Goal: Information Seeking & Learning: Learn about a topic

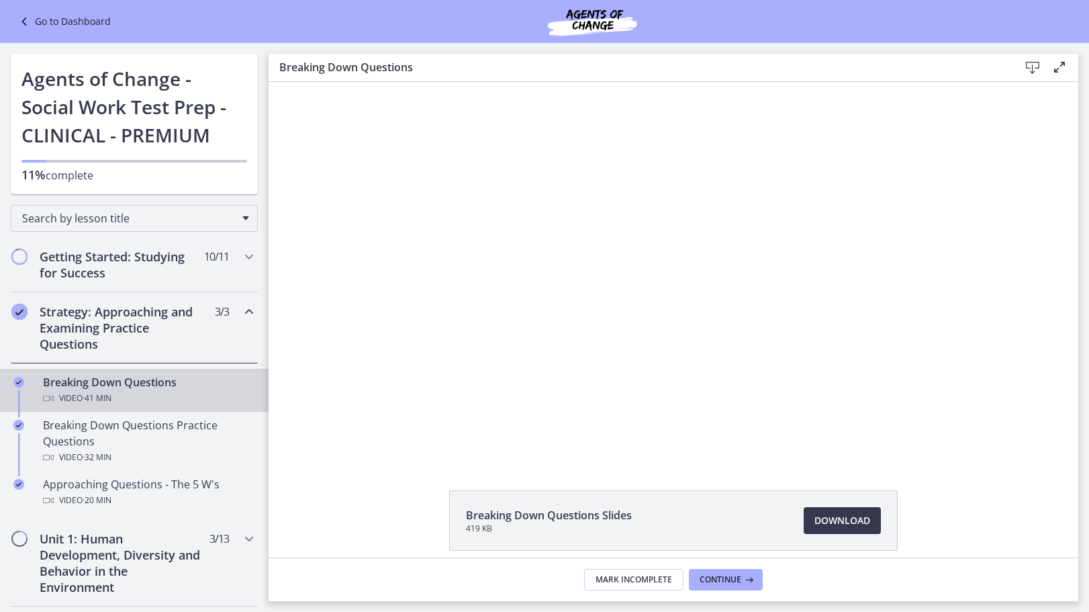
click at [986, 504] on div "Breaking Down Questions Slides 419 KB Download Opens in a new window" at bounding box center [674, 552] width 810 height 125
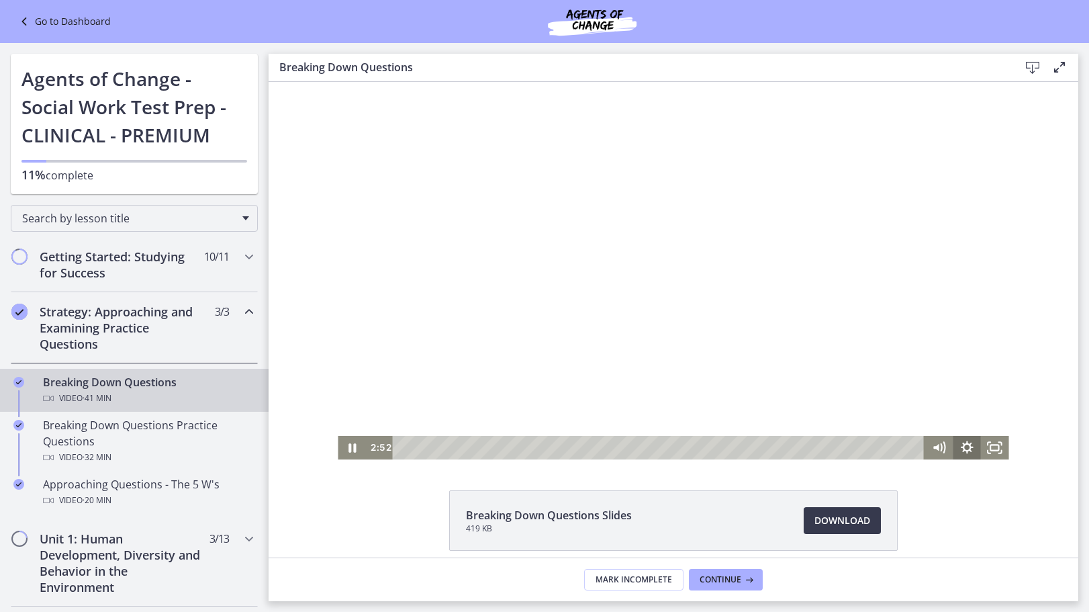
click at [962, 447] on icon "Show settings menu" at bounding box center [967, 448] width 28 height 24
click at [994, 399] on span "1x" at bounding box center [984, 400] width 35 height 24
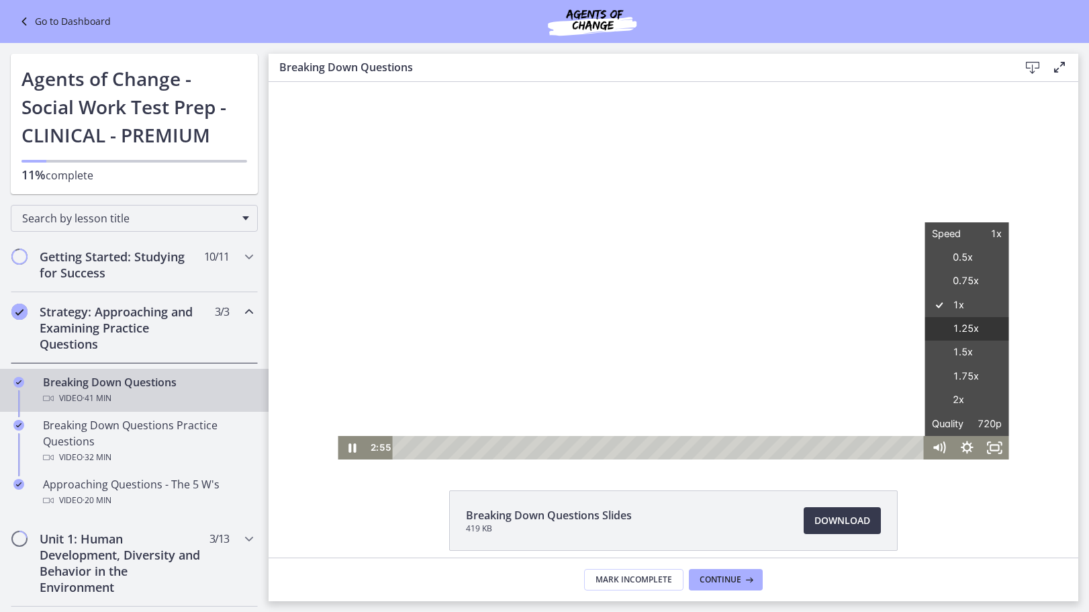
click at [969, 327] on label "1.25x" at bounding box center [967, 329] width 84 height 24
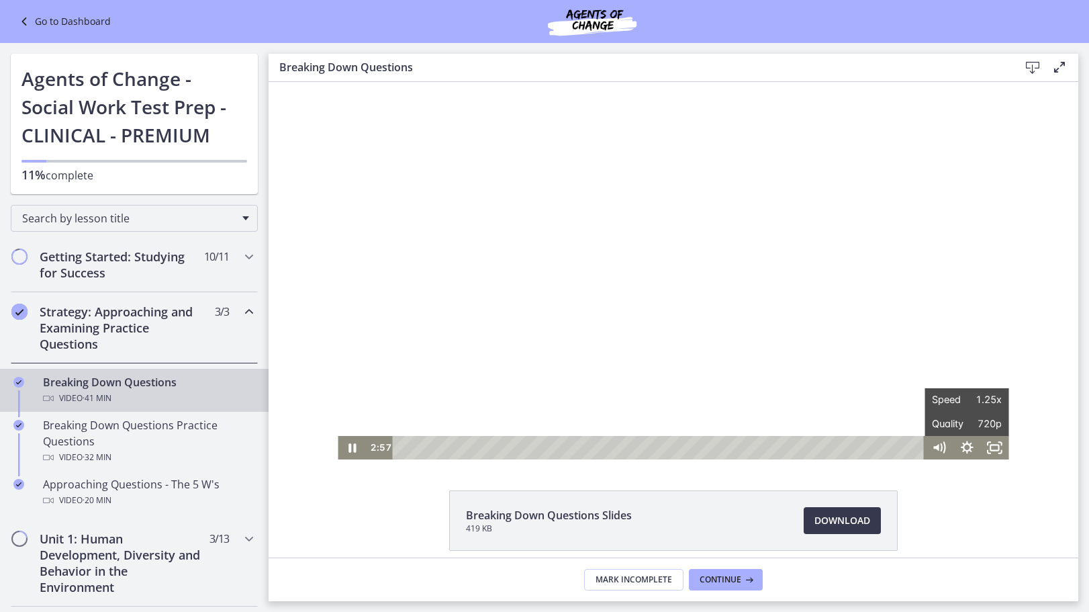
click at [971, 514] on div "Breaking Down Questions Slides 419 KB Download Opens in a new window" at bounding box center [674, 552] width 810 height 125
click at [698, 335] on div at bounding box center [673, 270] width 671 height 377
click at [604, 232] on div at bounding box center [673, 270] width 671 height 377
click at [847, 259] on div at bounding box center [673, 270] width 671 height 377
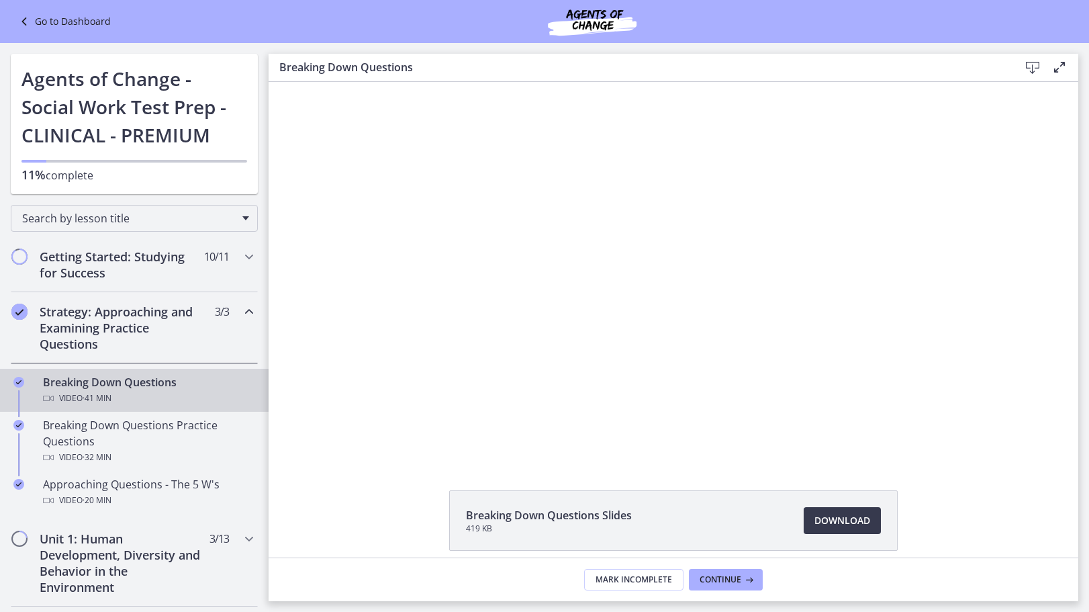
click at [966, 112] on div at bounding box center [673, 270] width 671 height 377
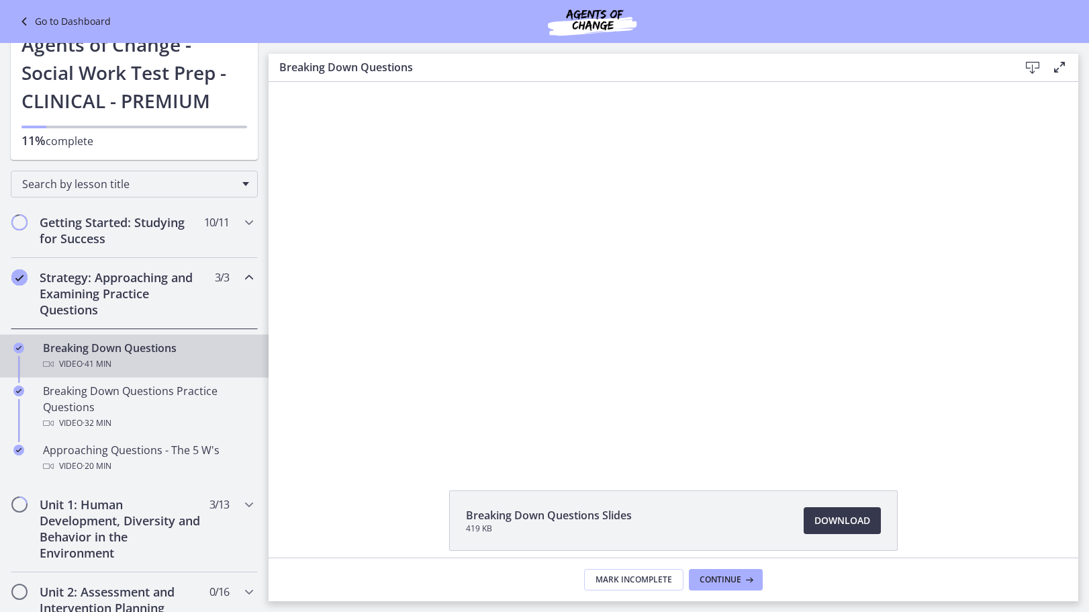
scroll to position [67, 0]
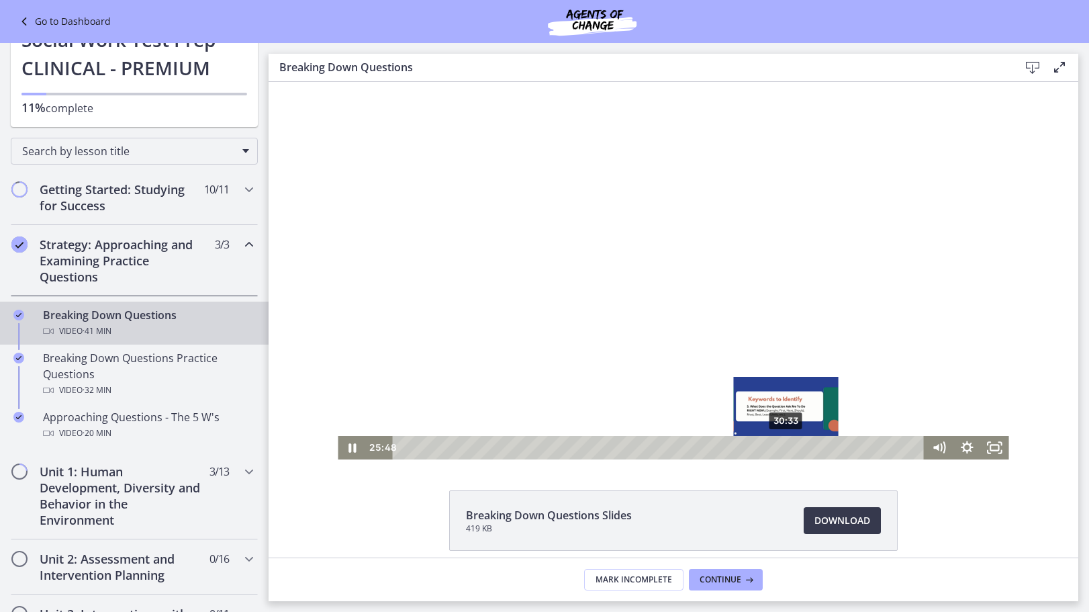
click at [778, 449] on div "30:33" at bounding box center [661, 448] width 515 height 24
click at [808, 444] on div "32:38" at bounding box center [661, 448] width 515 height 24
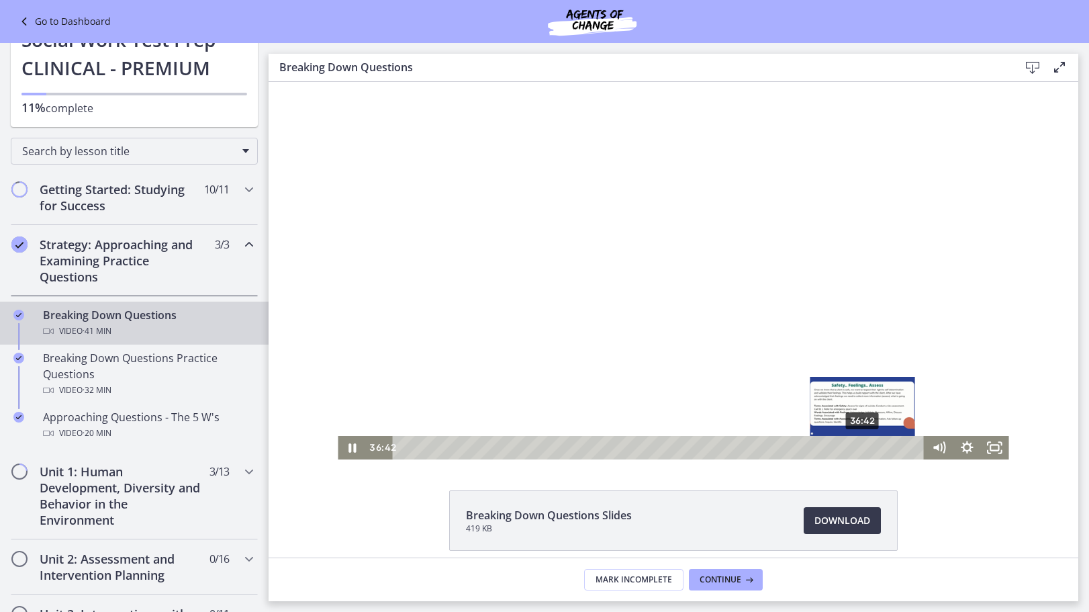
click at [859, 447] on div "36:42" at bounding box center [661, 448] width 515 height 24
click at [883, 446] on div "38:37" at bounding box center [661, 448] width 515 height 24
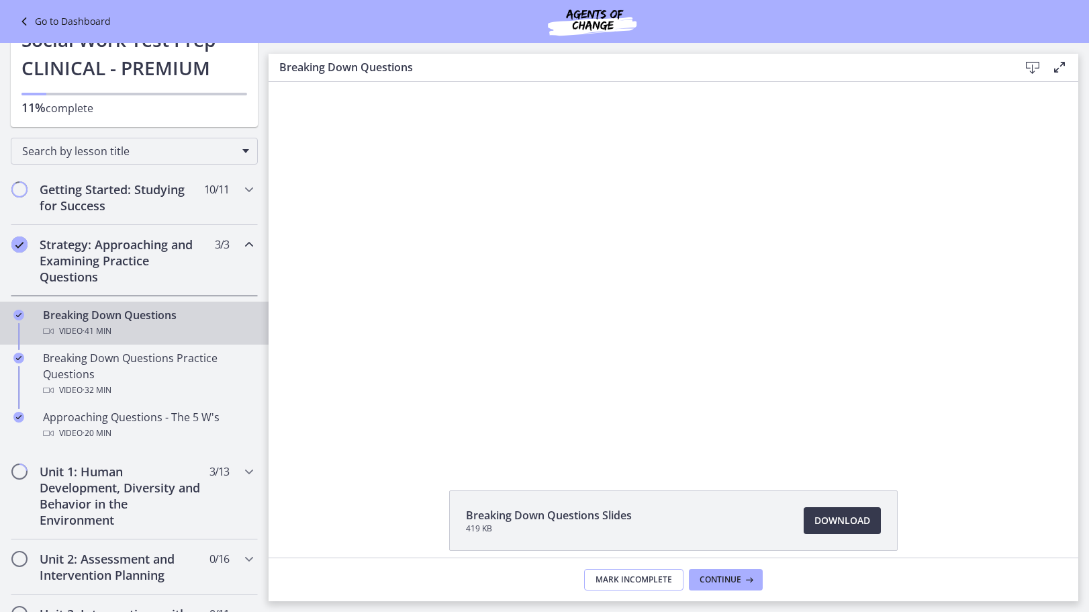
click at [639, 579] on span "Mark Incomplete" at bounding box center [634, 579] width 77 height 11
click at [725, 573] on button "Complete & continue" at bounding box center [673, 579] width 126 height 21
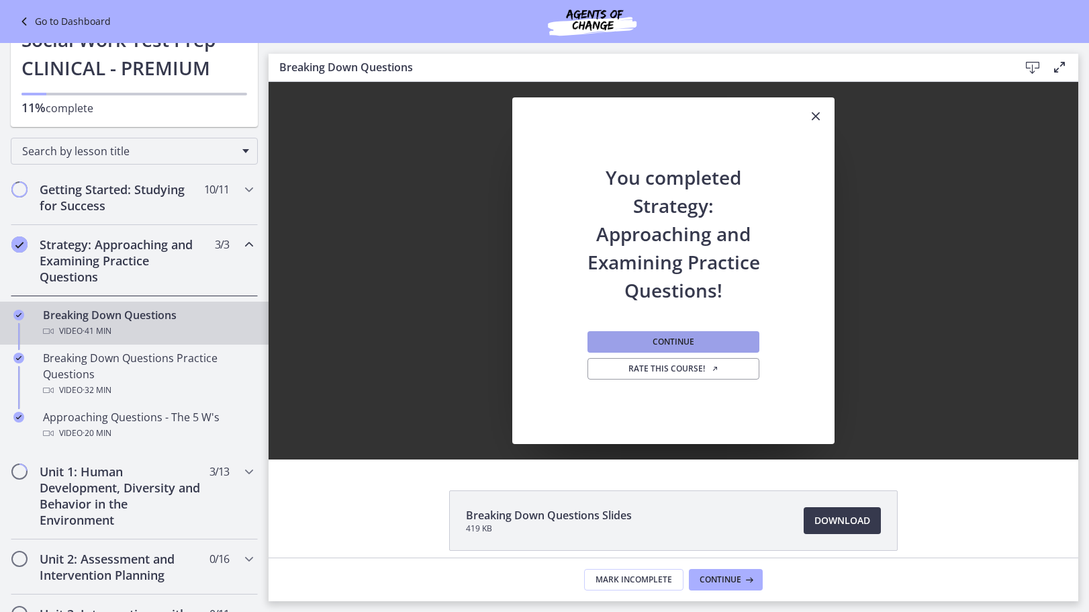
click at [694, 344] on button "Continue" at bounding box center [674, 341] width 172 height 21
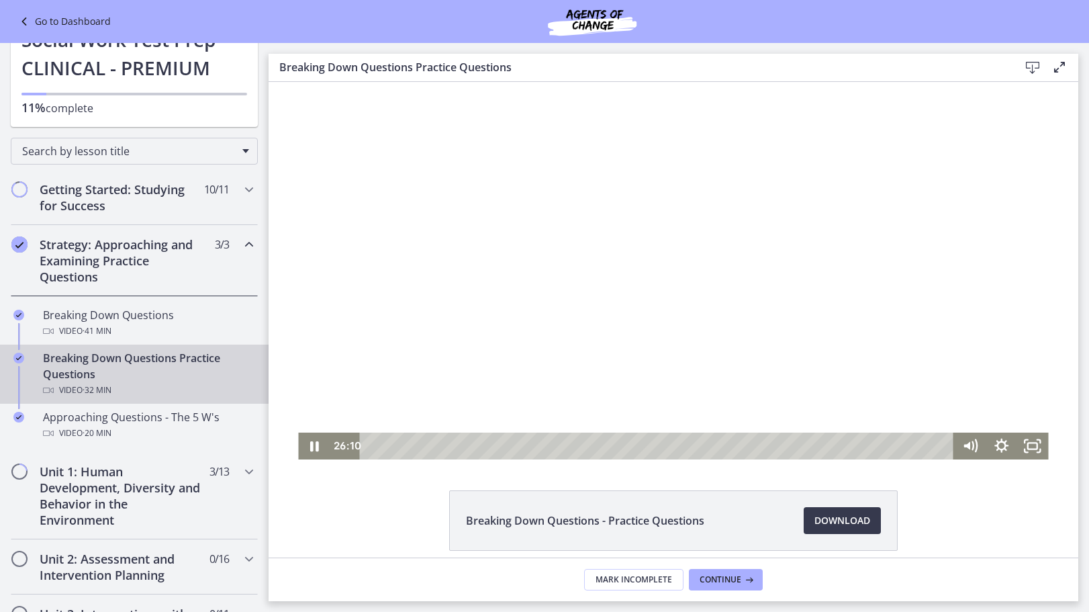
drag, startPoint x: 551, startPoint y: 316, endPoint x: 513, endPoint y: 325, distance: 39.4
click at [551, 317] on div at bounding box center [673, 270] width 750 height 377
click at [606, 351] on div at bounding box center [673, 270] width 750 height 377
click at [998, 441] on icon "Show settings menu" at bounding box center [1002, 445] width 32 height 27
click at [640, 577] on span "Mark Incomplete" at bounding box center [634, 579] width 77 height 11
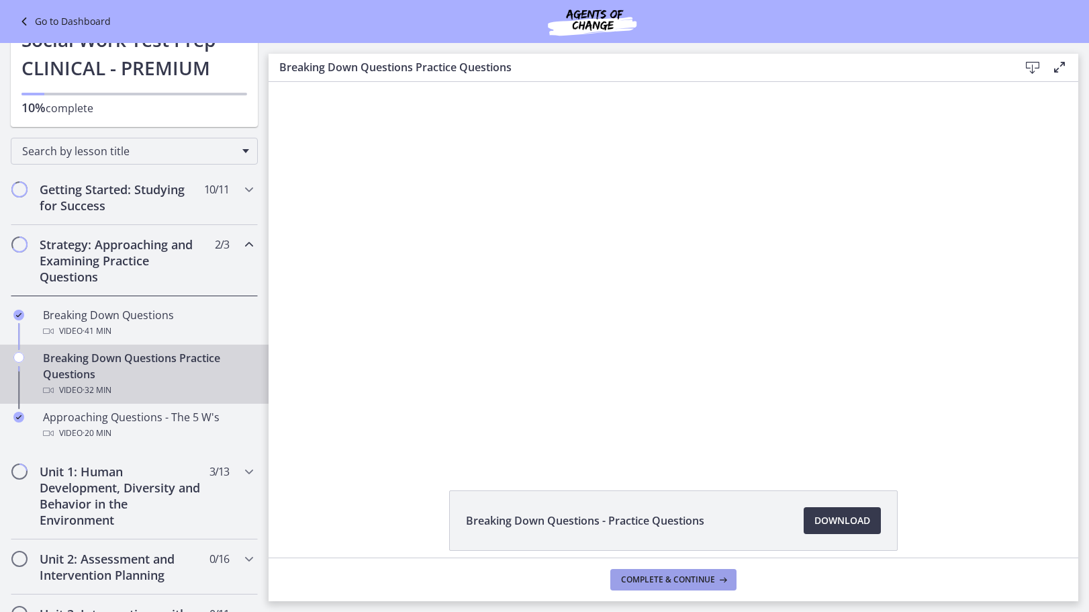
click at [655, 571] on button "Complete & continue" at bounding box center [673, 579] width 126 height 21
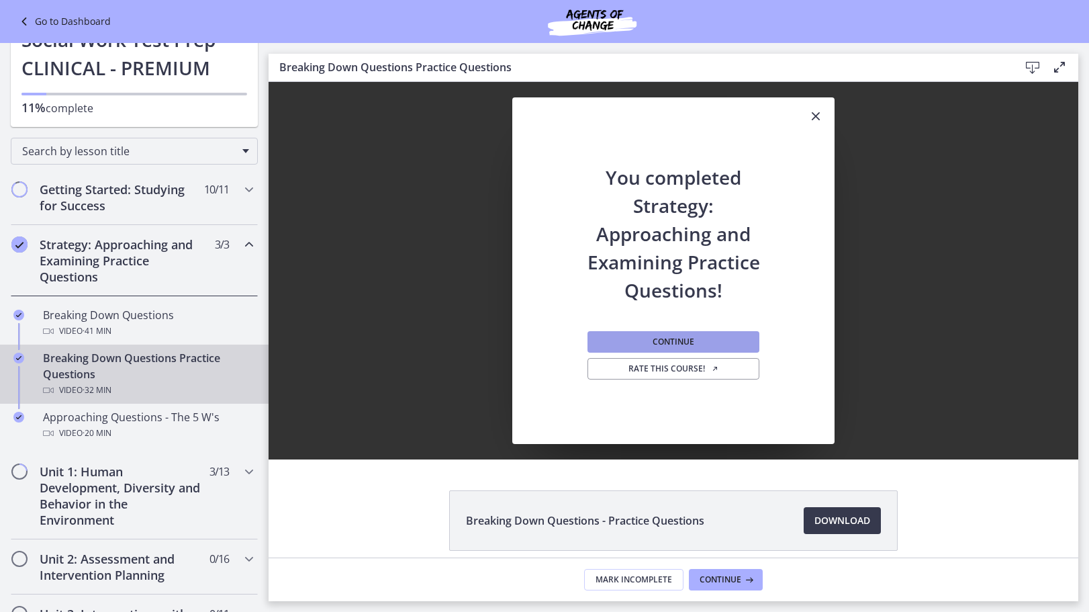
click at [686, 337] on span "Continue" at bounding box center [674, 341] width 42 height 11
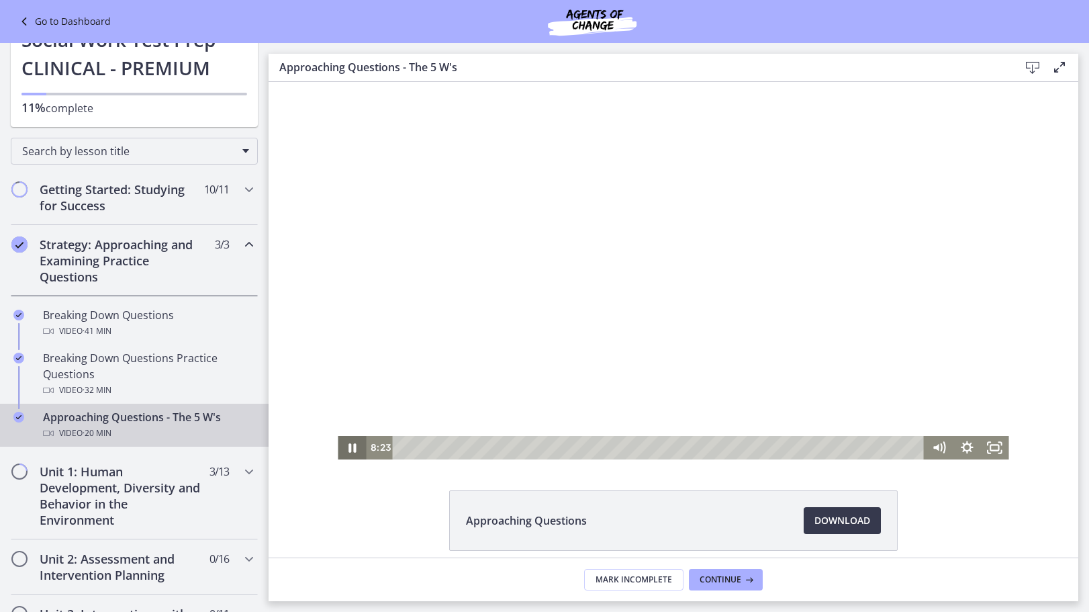
click at [348, 451] on icon "Pause" at bounding box center [351, 447] width 7 height 9
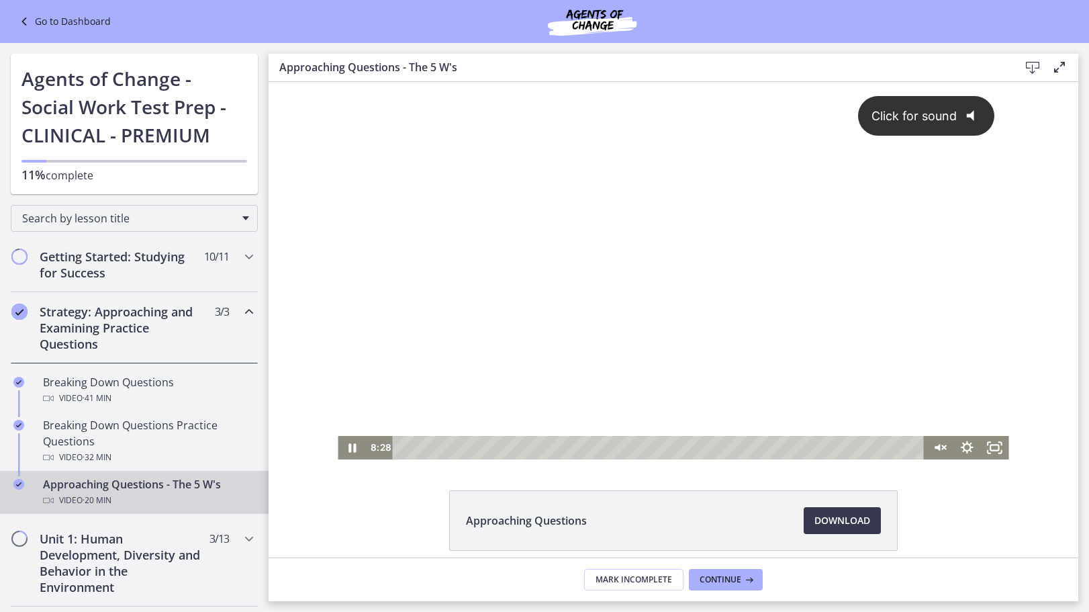
click at [958, 103] on icon "@keyframes VOLUME_SMALL_WAVE_FLASH { 0% { opacity: 0; } 33% { opacity: 1; } 66%…" at bounding box center [975, 115] width 37 height 37
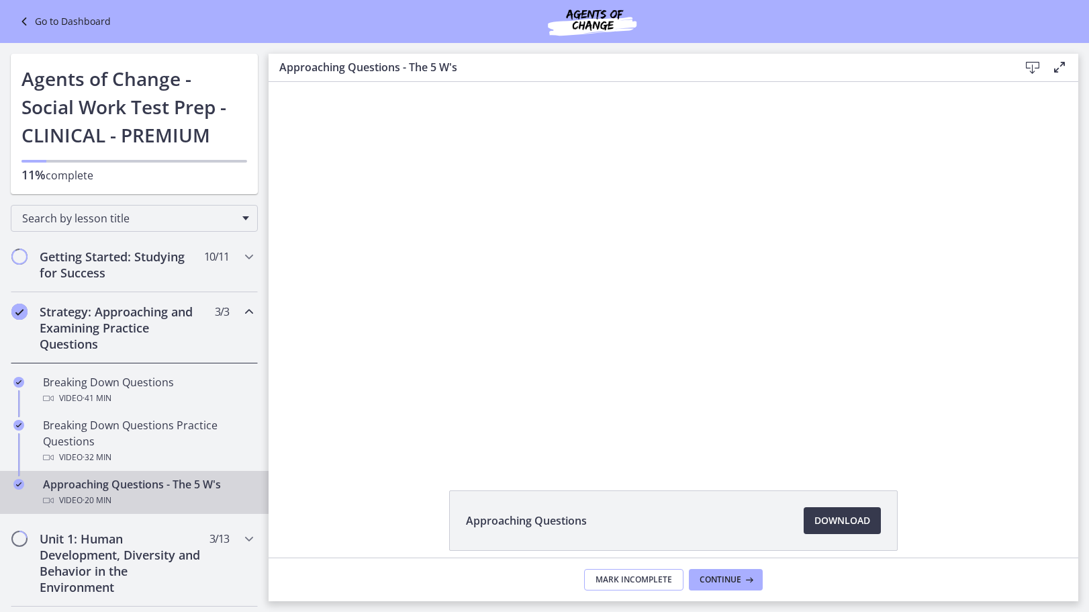
click at [669, 579] on span "Mark Incomplete" at bounding box center [634, 579] width 77 height 11
click at [667, 577] on span "Complete & continue" at bounding box center [668, 579] width 94 height 11
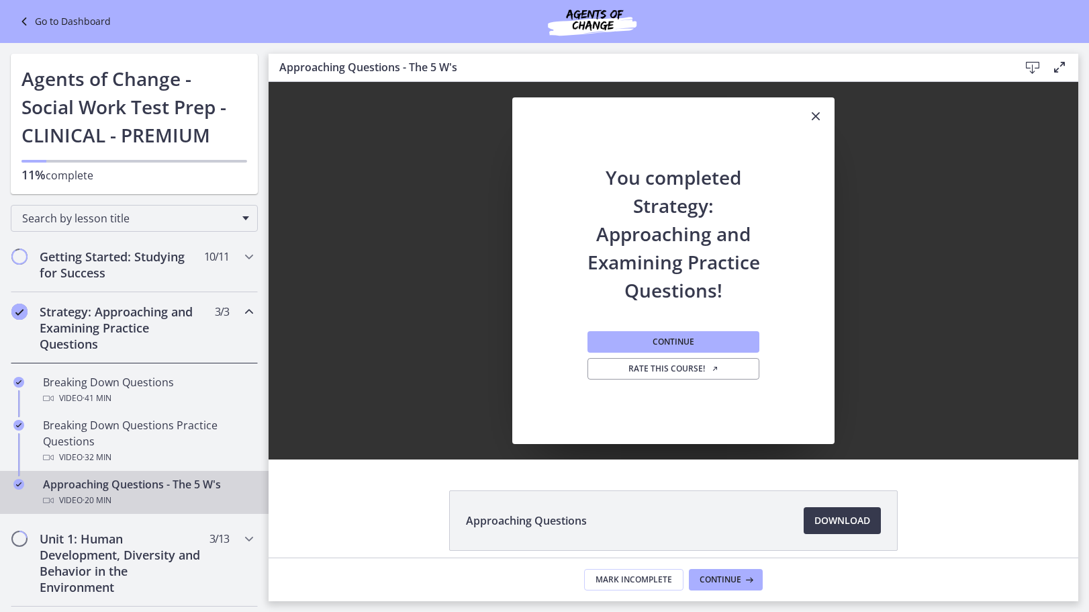
scroll to position [134, 0]
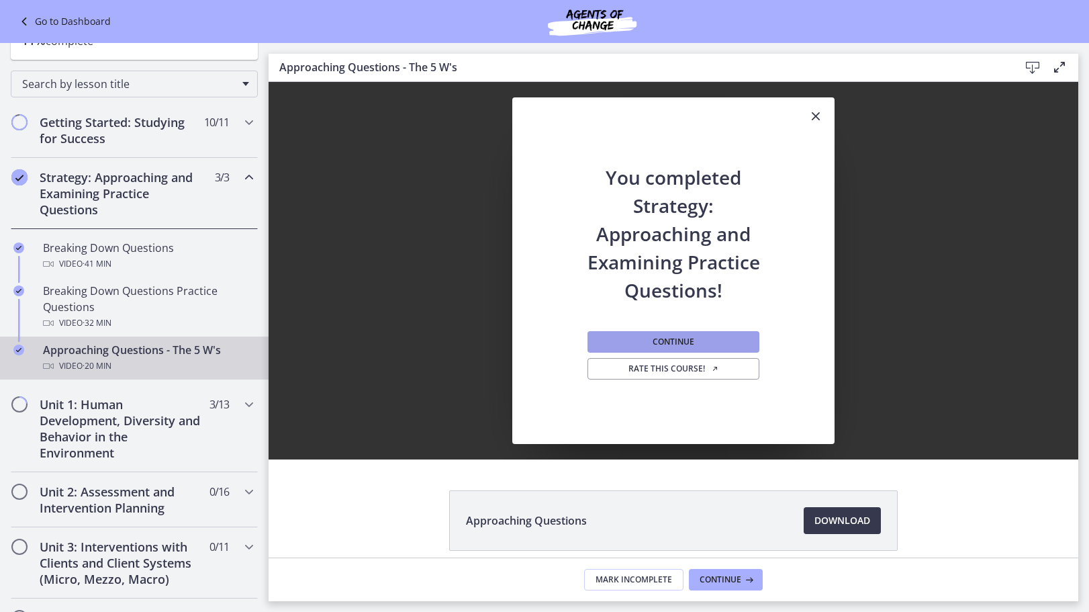
click at [701, 348] on button "Continue" at bounding box center [674, 341] width 172 height 21
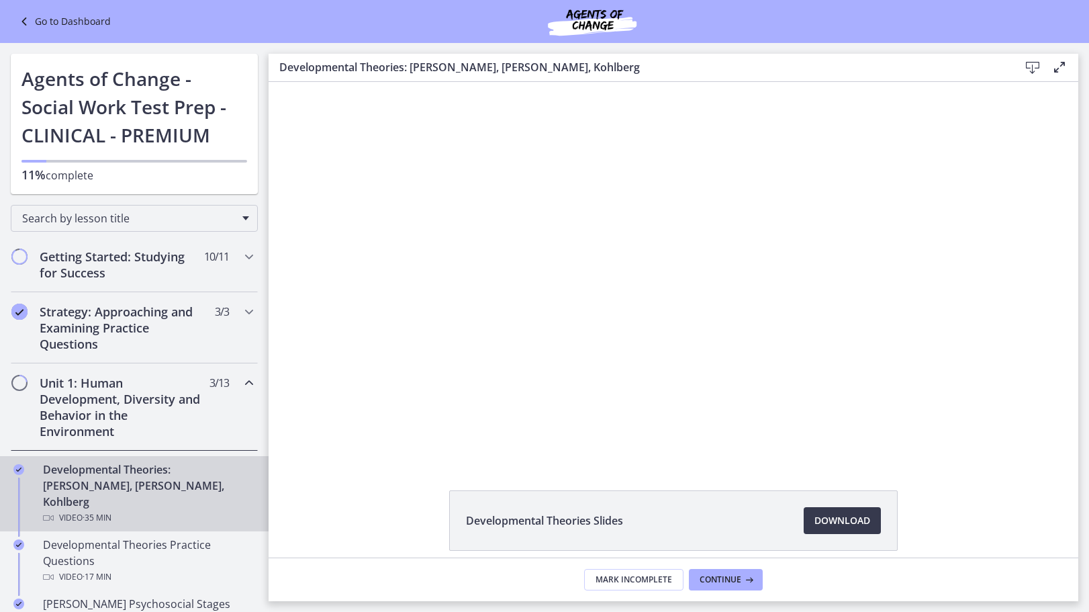
click at [1062, 69] on icon at bounding box center [1060, 67] width 16 height 16
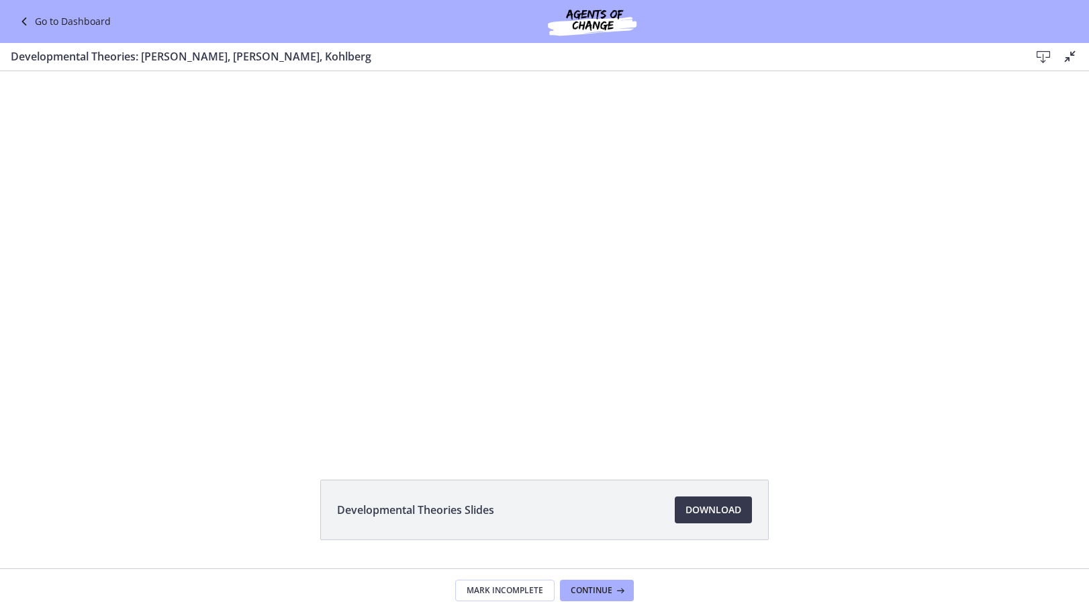
click at [1071, 60] on icon at bounding box center [1070, 56] width 16 height 16
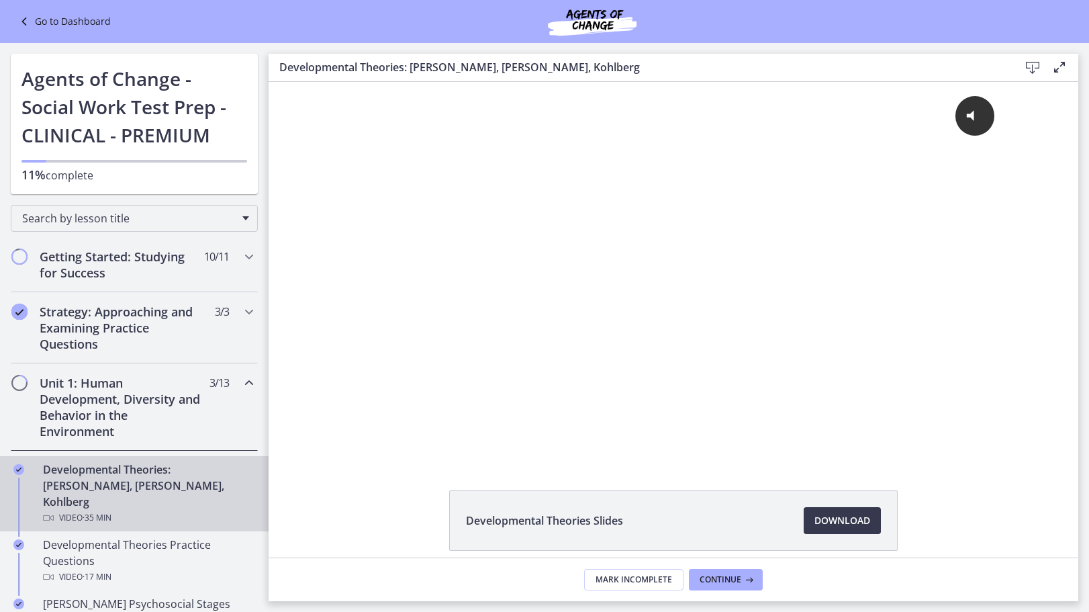
click at [98, 15] on link "Go to Dashboard" at bounding box center [63, 21] width 95 height 16
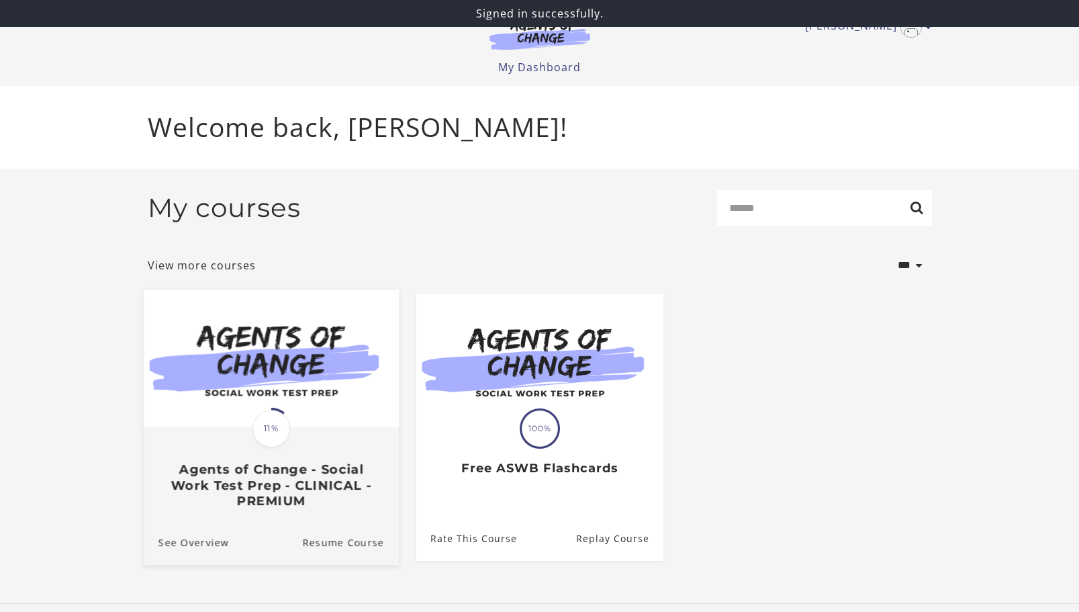
click at [250, 477] on h3 "Agents of Change - Social Work Test Prep - CLINICAL - PREMIUM" at bounding box center [271, 484] width 226 height 47
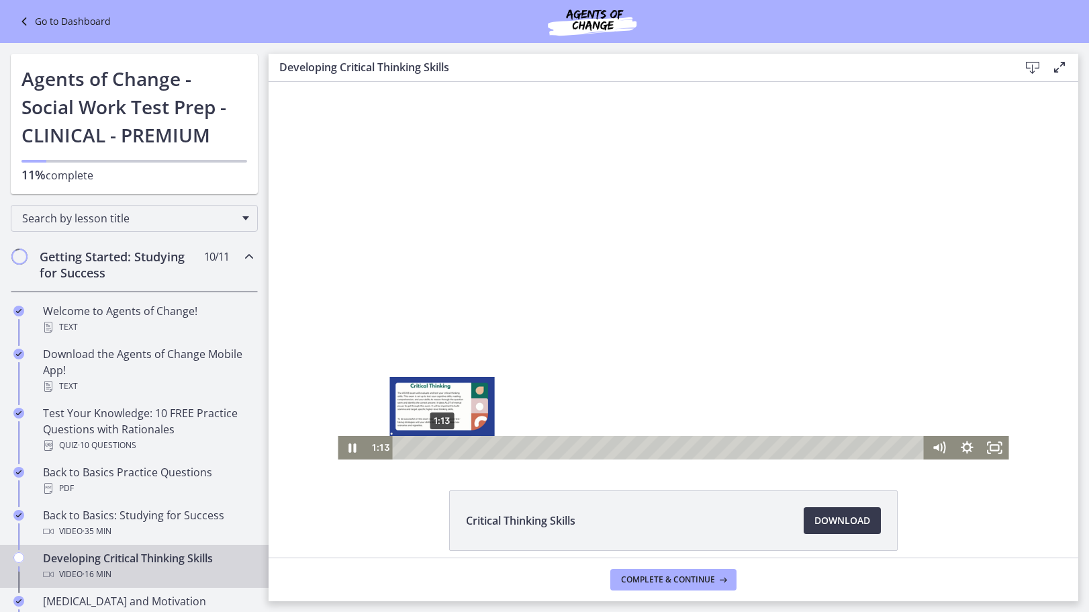
click at [437, 451] on div "1:13" at bounding box center [661, 448] width 515 height 24
click at [437, 423] on div at bounding box center [673, 270] width 671 height 377
click at [437, 426] on div at bounding box center [673, 270] width 671 height 377
click at [438, 424] on div at bounding box center [673, 270] width 671 height 377
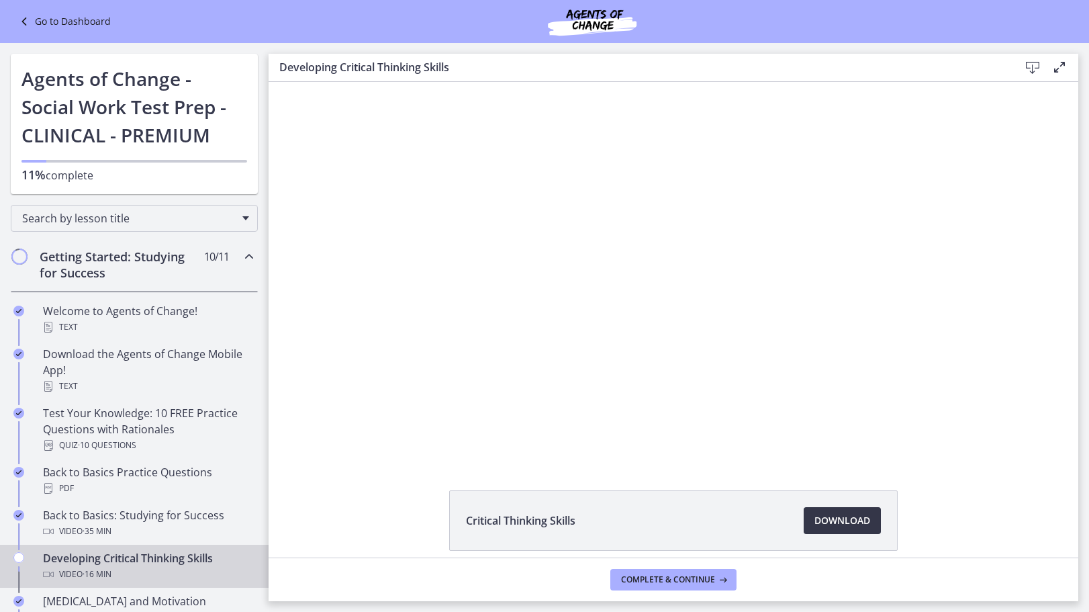
click at [829, 515] on span "Download Opens in a new window" at bounding box center [842, 520] width 56 height 16
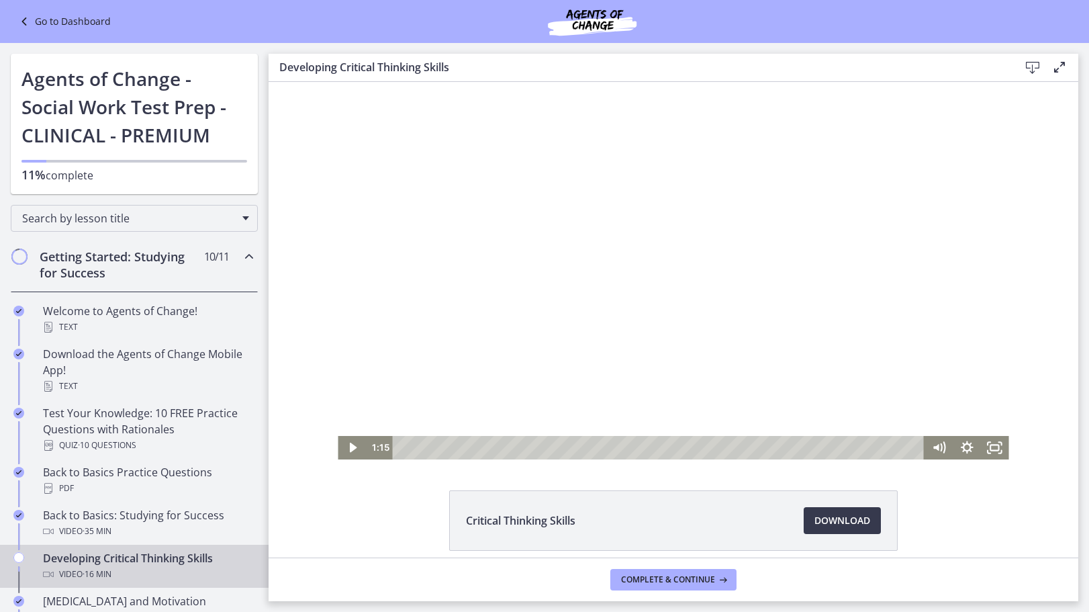
click at [651, 323] on div at bounding box center [673, 270] width 671 height 377
click at [348, 448] on icon "Pause" at bounding box center [352, 447] width 9 height 11
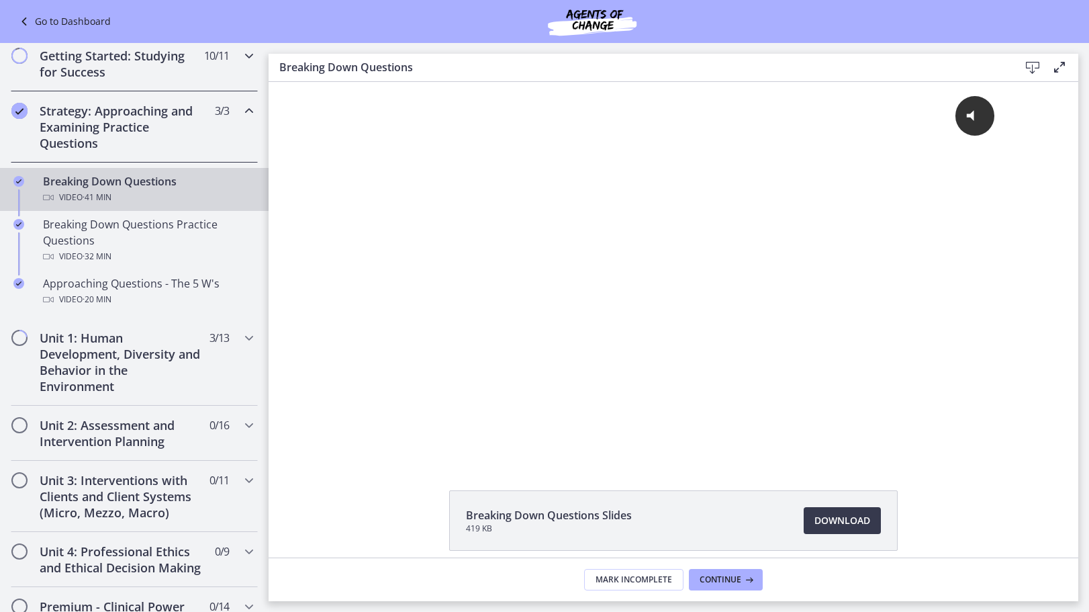
scroll to position [201, 0]
click at [128, 366] on h2 "Unit 1: Human Development, Diversity and Behavior in the Environment" at bounding box center [122, 361] width 164 height 64
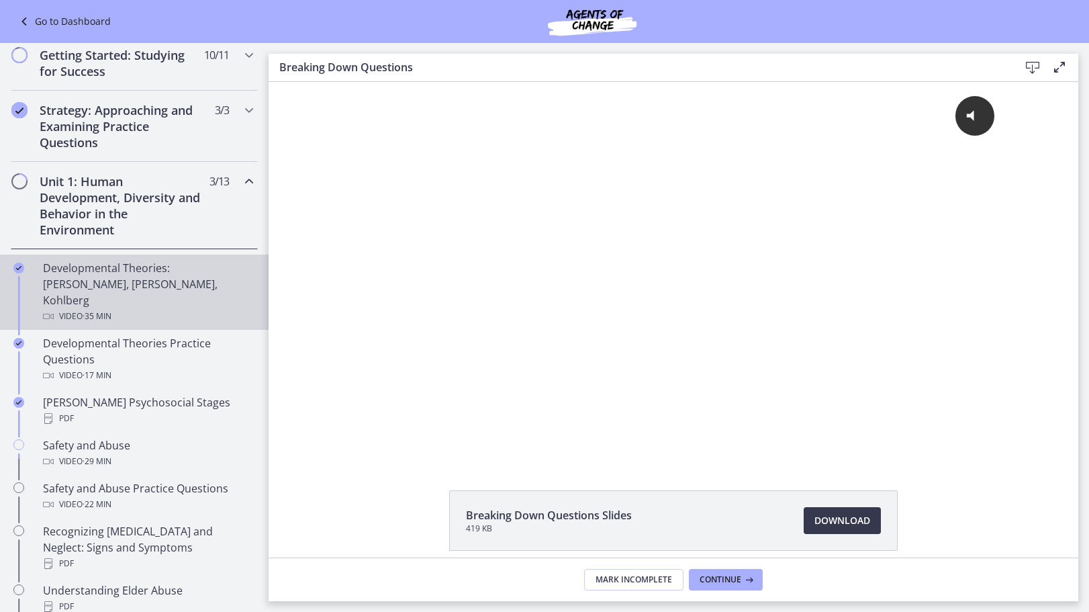
scroll to position [134, 0]
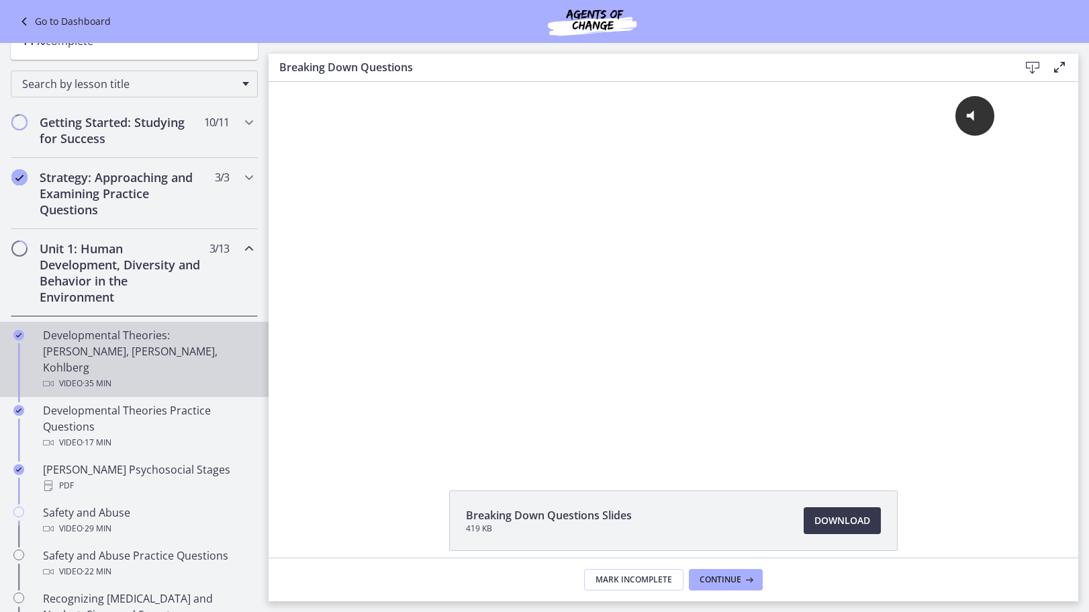
click at [109, 289] on h2 "Unit 1: Human Development, Diversity and Behavior in the Environment" at bounding box center [122, 272] width 164 height 64
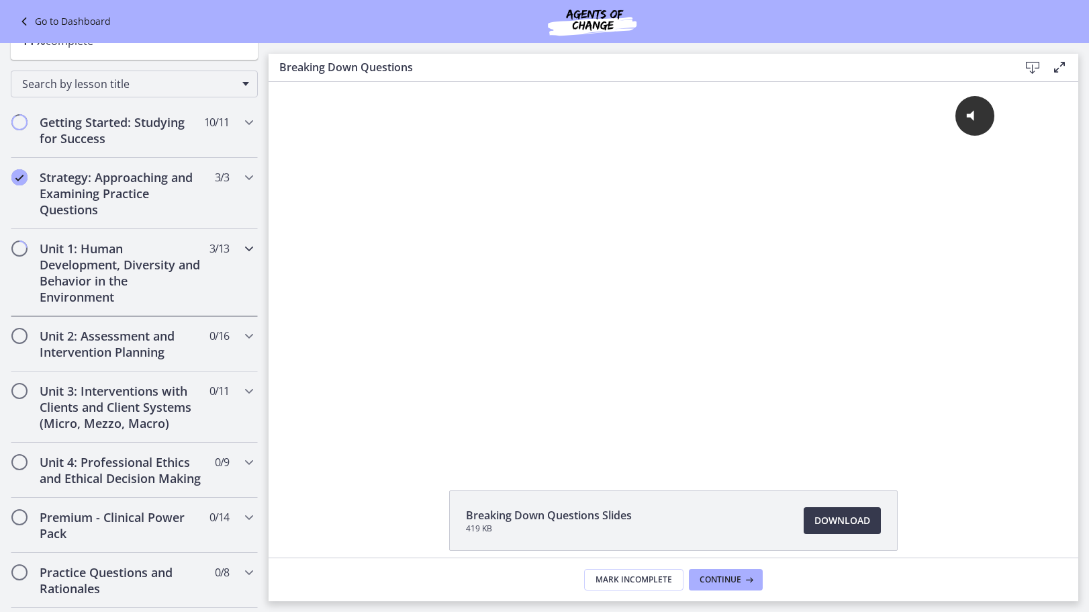
click at [99, 269] on h2 "Unit 1: Human Development, Diversity and Behavior in the Environment" at bounding box center [122, 272] width 164 height 64
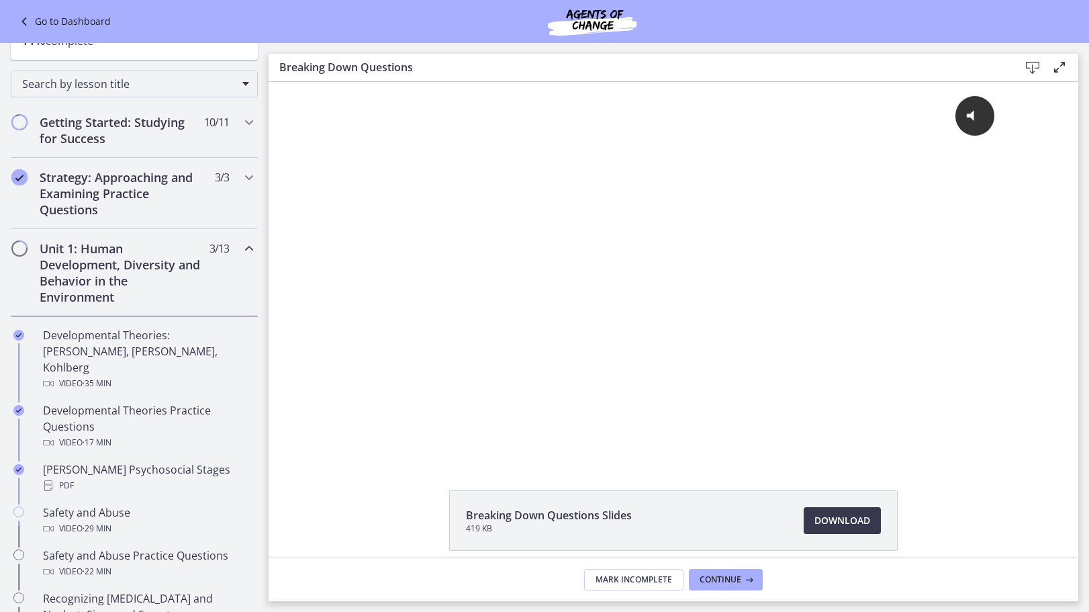
click at [99, 269] on h2 "Unit 1: Human Development, Diversity and Behavior in the Environment" at bounding box center [122, 272] width 164 height 64
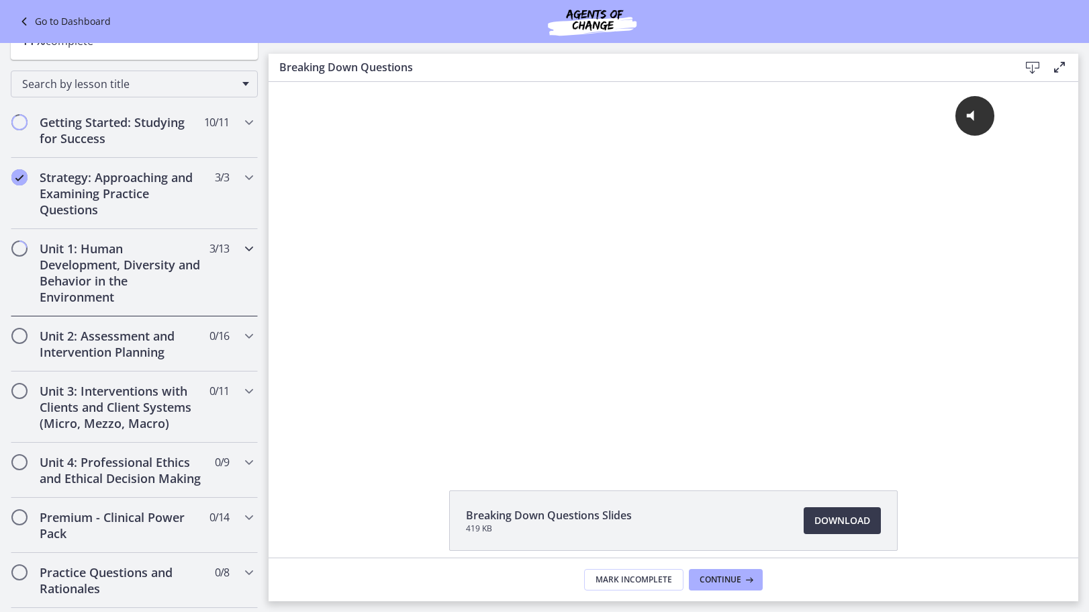
click at [99, 269] on h2 "Unit 1: Human Development, Diversity and Behavior in the Environment" at bounding box center [122, 272] width 164 height 64
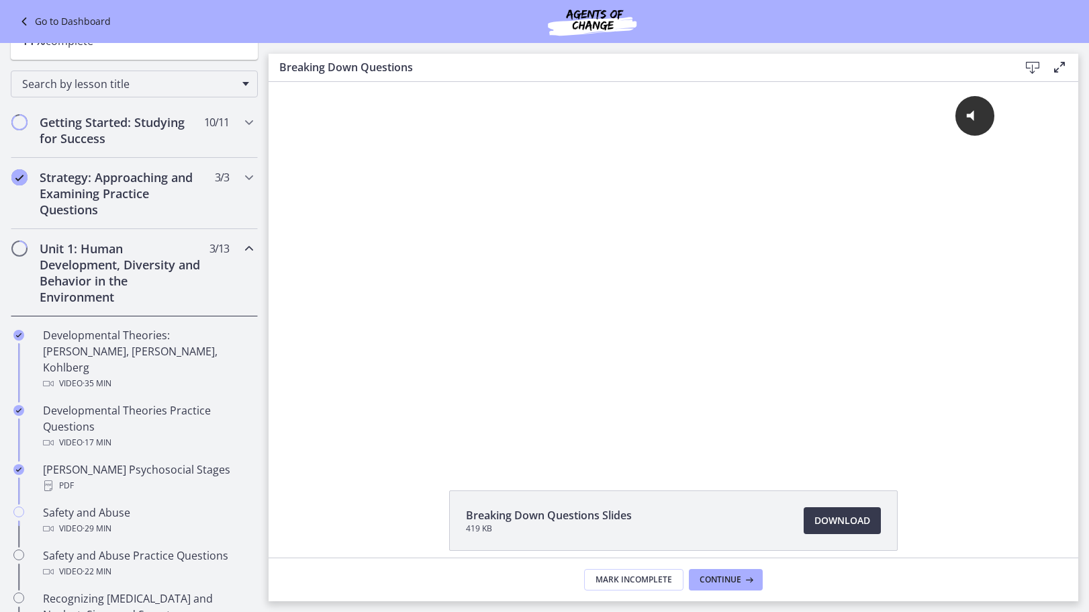
click at [132, 274] on h2 "Unit 1: Human Development, Diversity and Behavior in the Environment" at bounding box center [122, 272] width 164 height 64
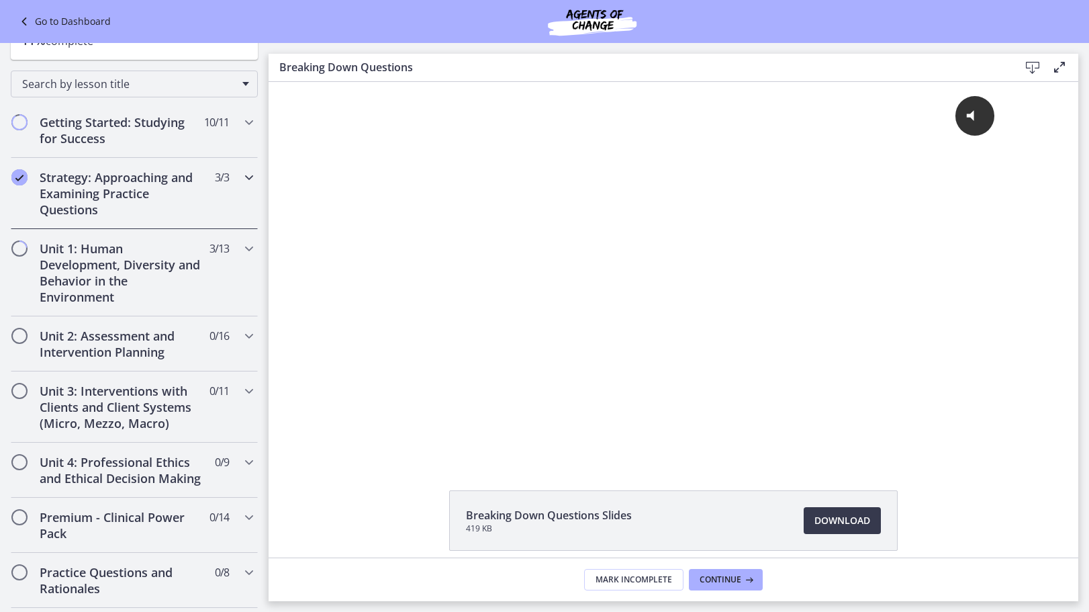
click at [165, 189] on h2 "Strategy: Approaching and Examining Practice Questions" at bounding box center [122, 193] width 164 height 48
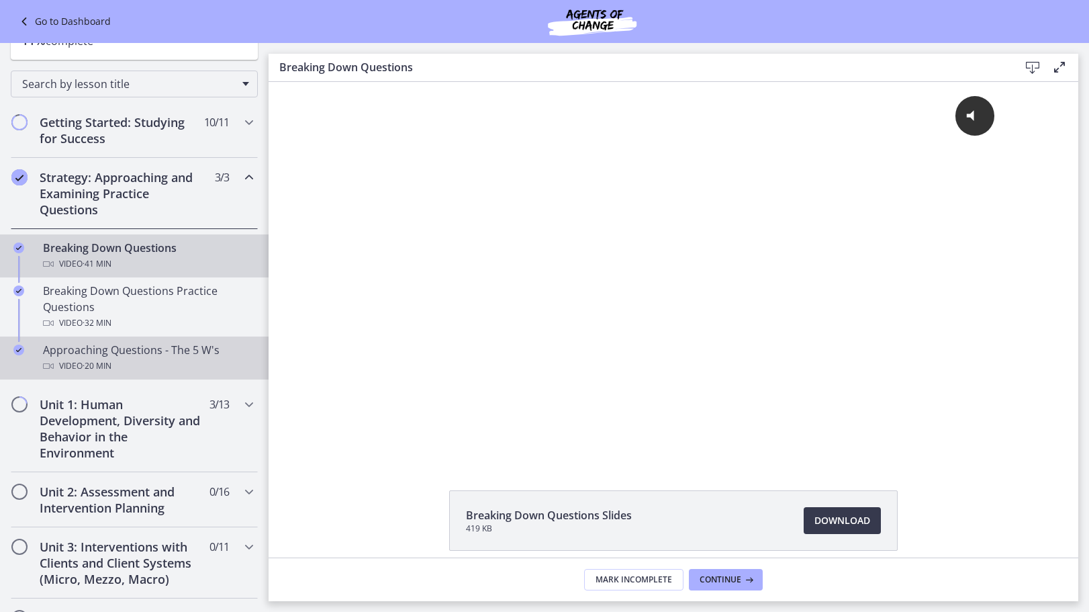
click at [157, 366] on div "Video · 20 min" at bounding box center [147, 366] width 209 height 16
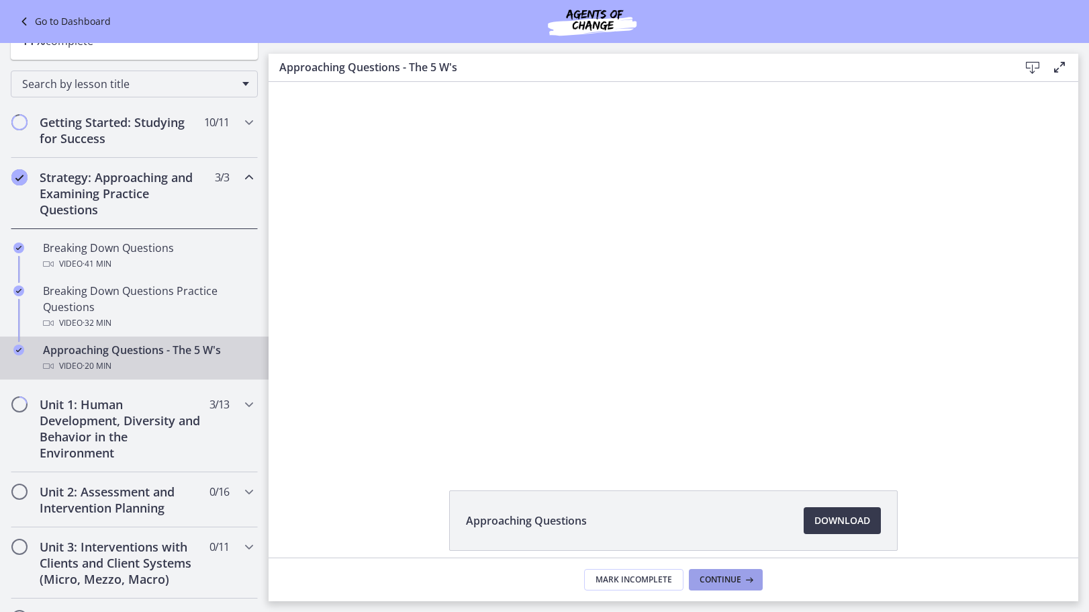
click at [739, 579] on span "Continue" at bounding box center [721, 579] width 42 height 11
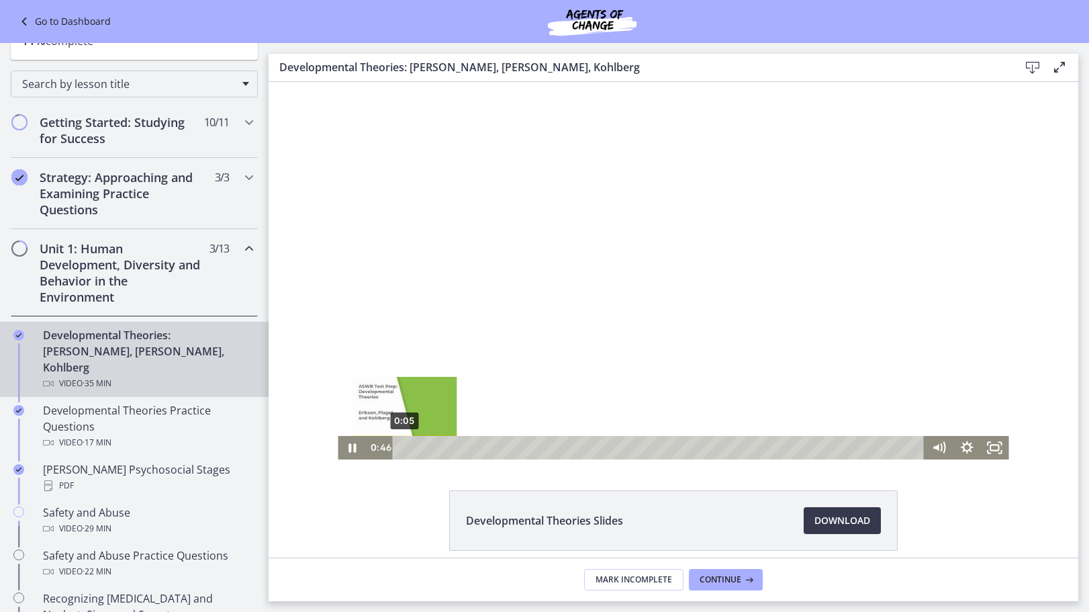
click at [404, 445] on div "0:05" at bounding box center [661, 448] width 515 height 24
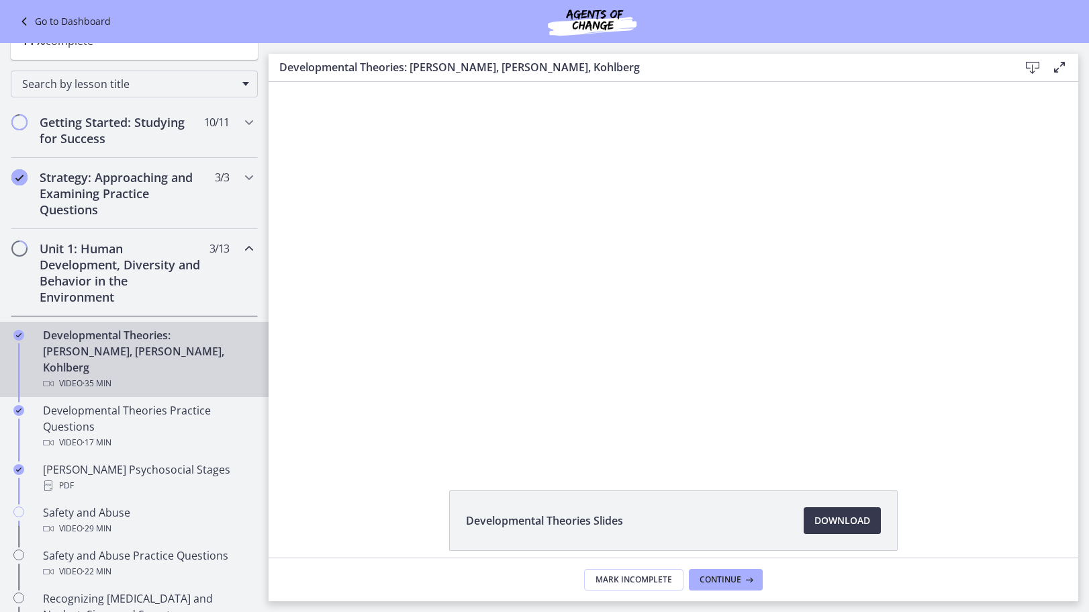
click at [149, 265] on h2 "Unit 1: Human Development, Diversity and Behavior in the Environment" at bounding box center [122, 272] width 164 height 64
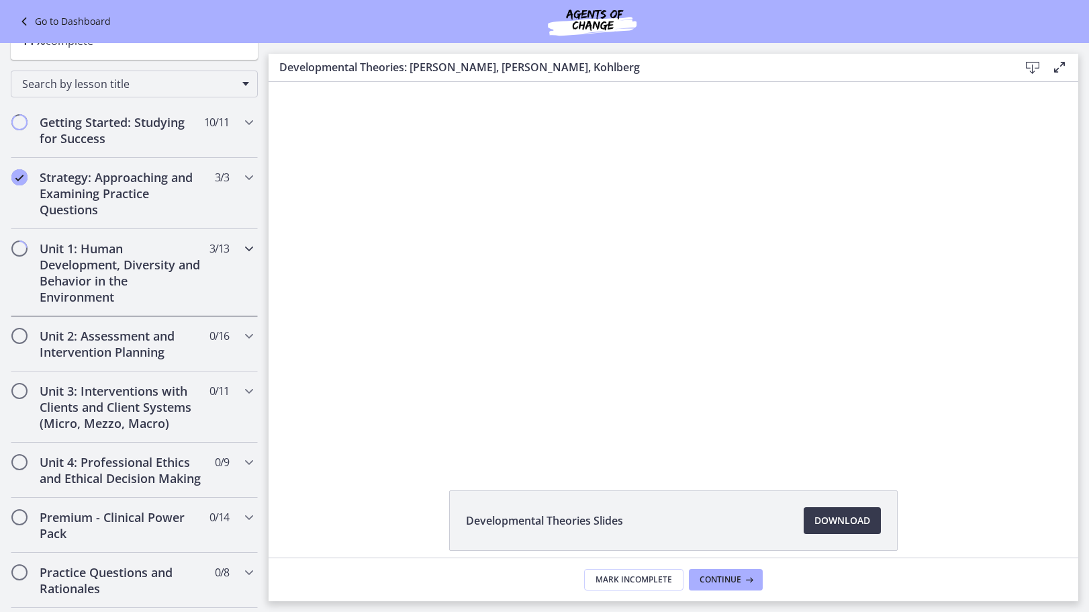
click at [150, 271] on h2 "Unit 1: Human Development, Diversity and Behavior in the Environment" at bounding box center [122, 272] width 164 height 64
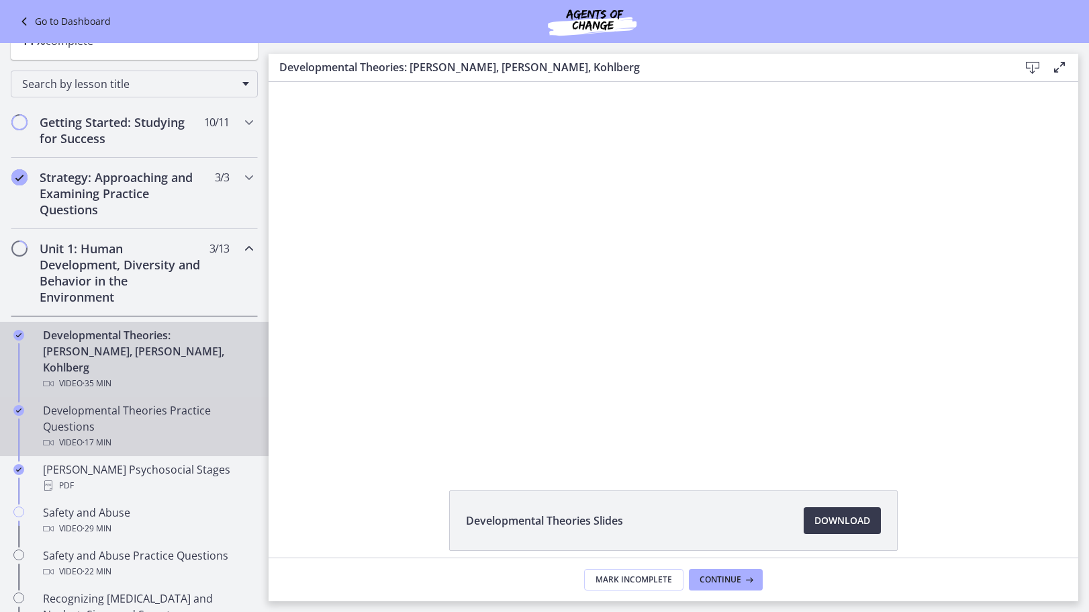
click at [21, 405] on icon "Completed" at bounding box center [18, 410] width 11 height 11
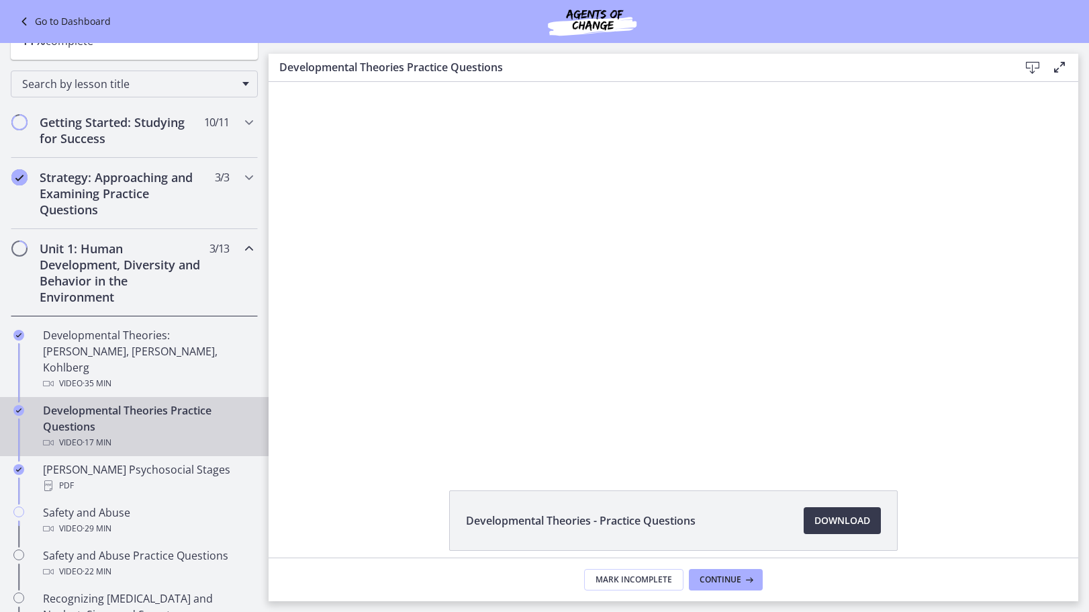
click at [17, 405] on icon "Completed" at bounding box center [18, 410] width 11 height 11
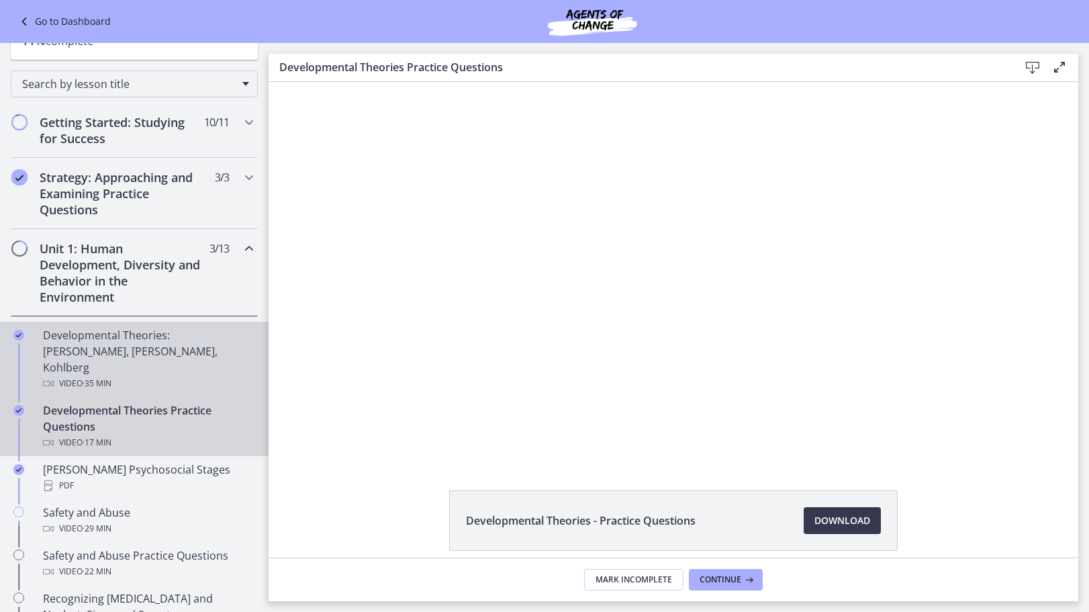
click at [132, 338] on div "Developmental Theories: Erikson, Piaget, Kohlberg Video · 35 min" at bounding box center [147, 359] width 209 height 64
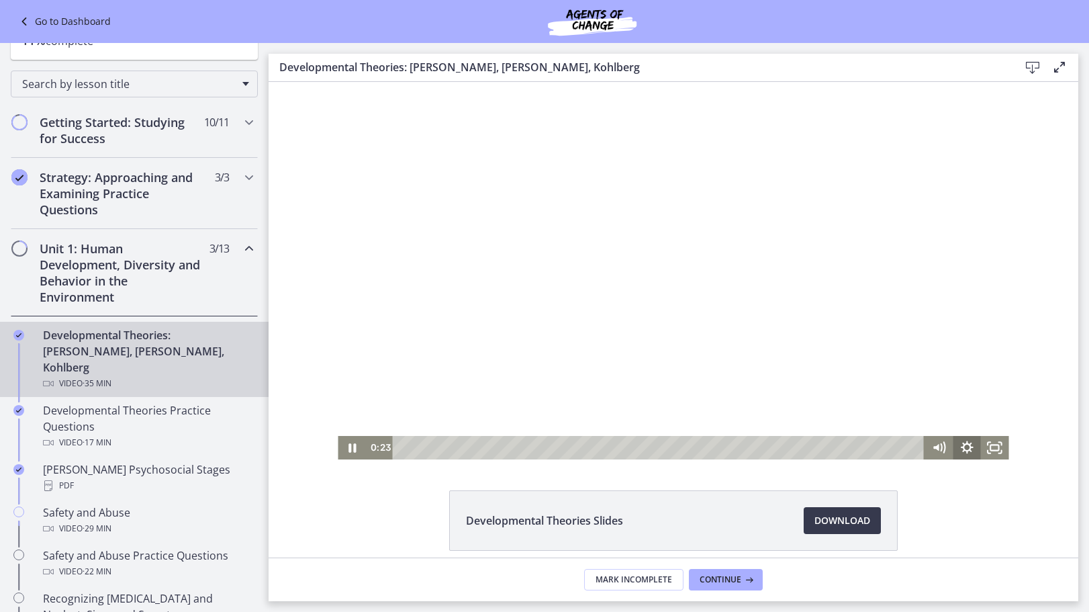
click at [965, 447] on icon "Show settings menu" at bounding box center [967, 447] width 13 height 13
click at [994, 398] on span "1.25x" at bounding box center [984, 400] width 35 height 24
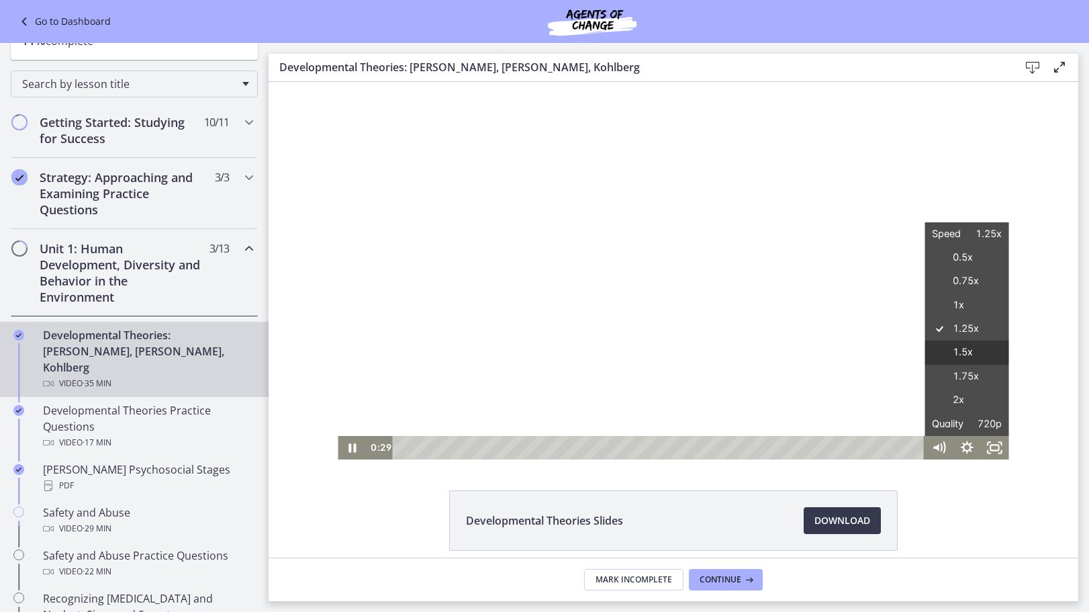
click at [969, 348] on label "1.5x" at bounding box center [967, 352] width 84 height 24
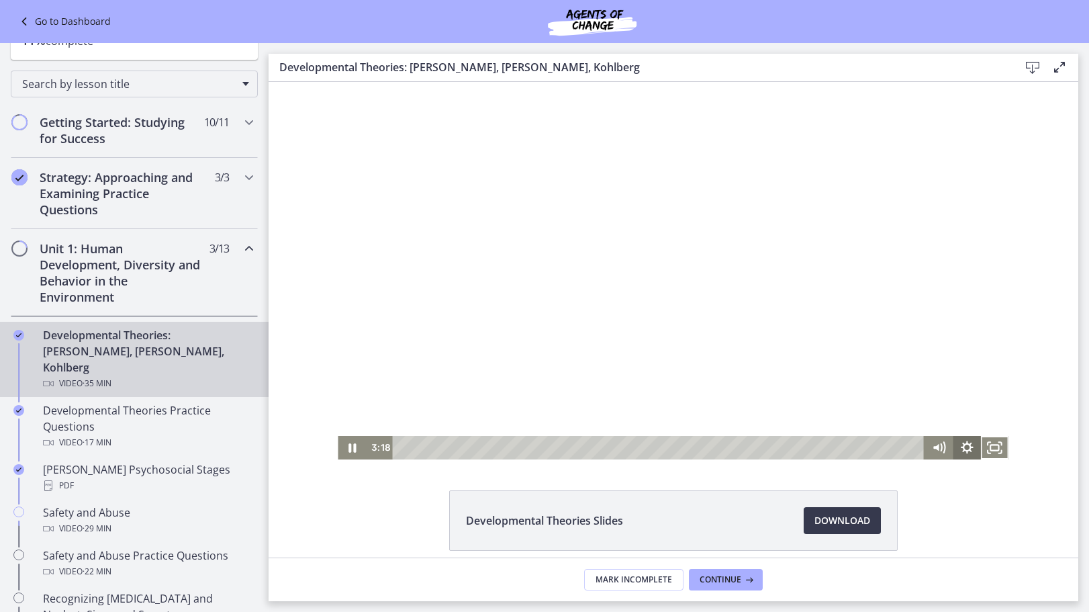
click at [964, 446] on icon "Show settings menu" at bounding box center [967, 448] width 28 height 24
click at [984, 398] on span "1.5x" at bounding box center [977, 400] width 49 height 24
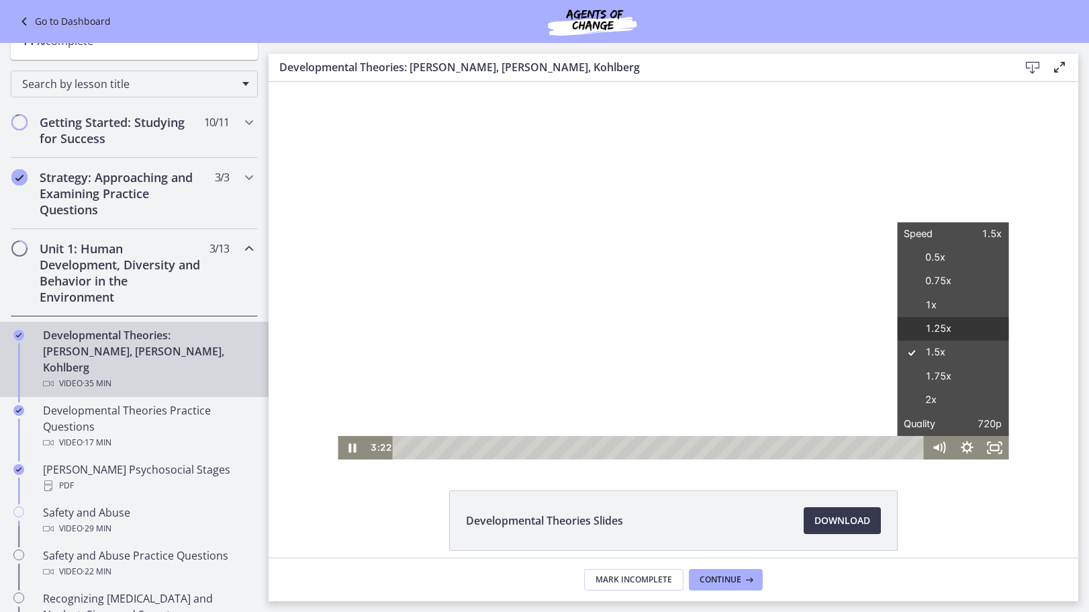
click at [945, 336] on label "1.25x" at bounding box center [953, 329] width 112 height 24
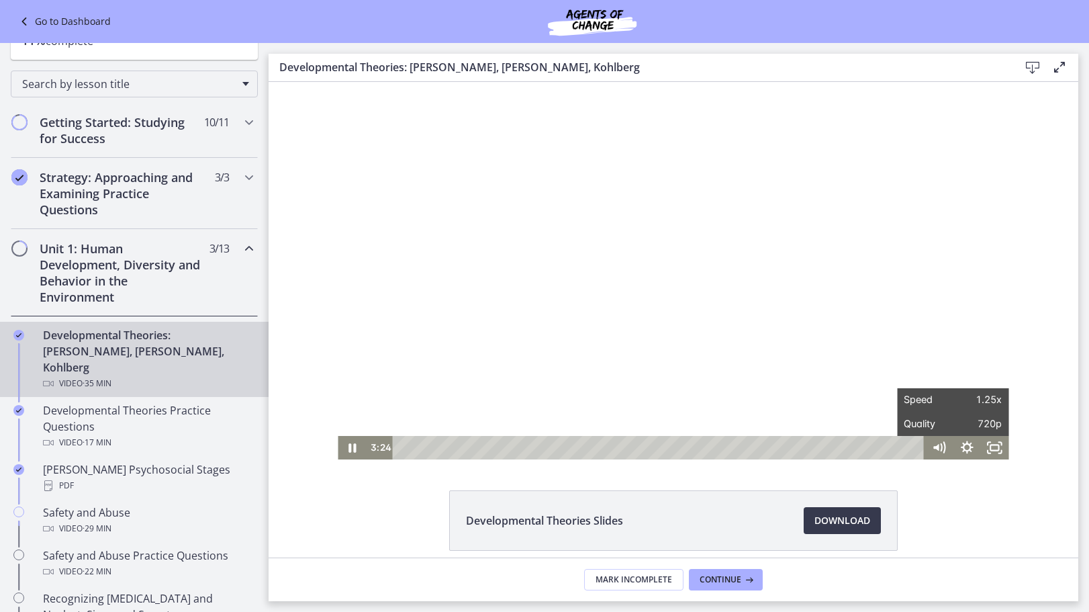
click at [951, 518] on div "Developmental Theories Slides Download Opens in a new window" at bounding box center [674, 552] width 810 height 125
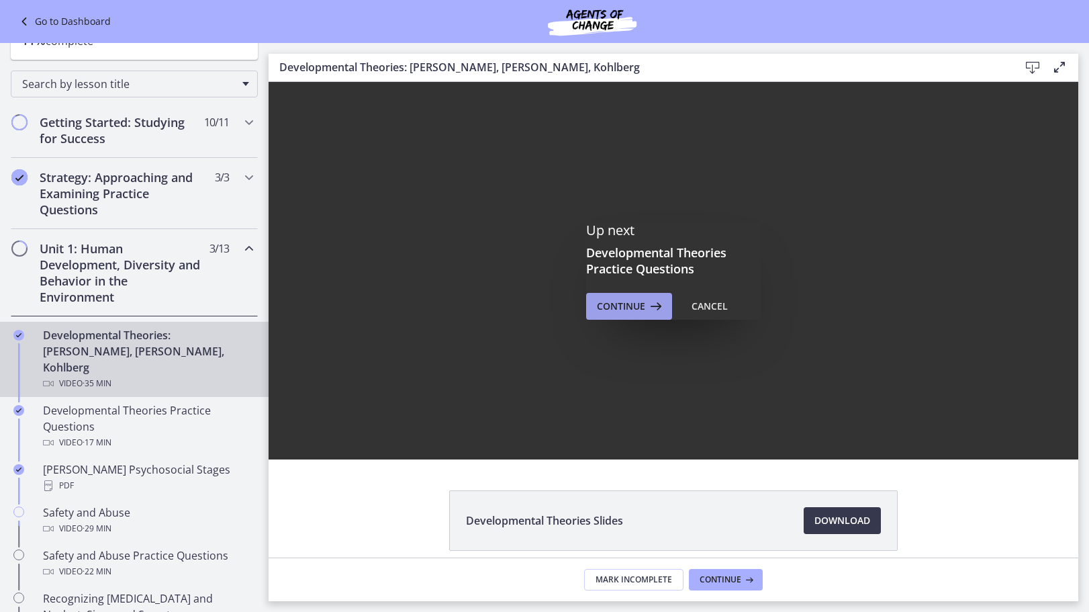
drag, startPoint x: 629, startPoint y: 299, endPoint x: 357, endPoint y: 216, distance: 285.0
click at [629, 299] on span "Continue" at bounding box center [621, 306] width 48 height 16
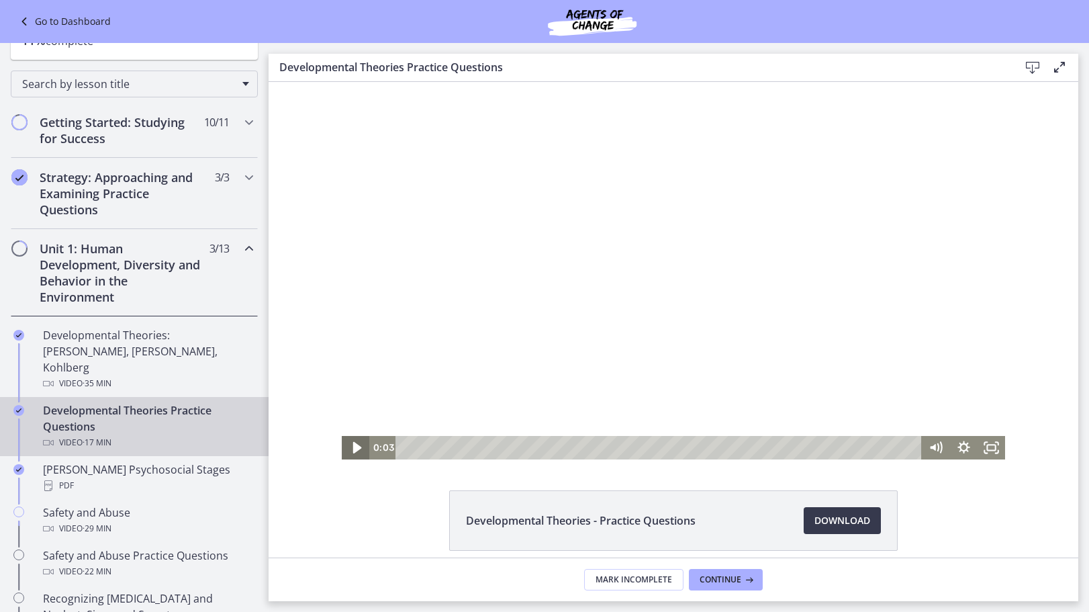
click at [344, 445] on icon "Play Video" at bounding box center [356, 447] width 33 height 28
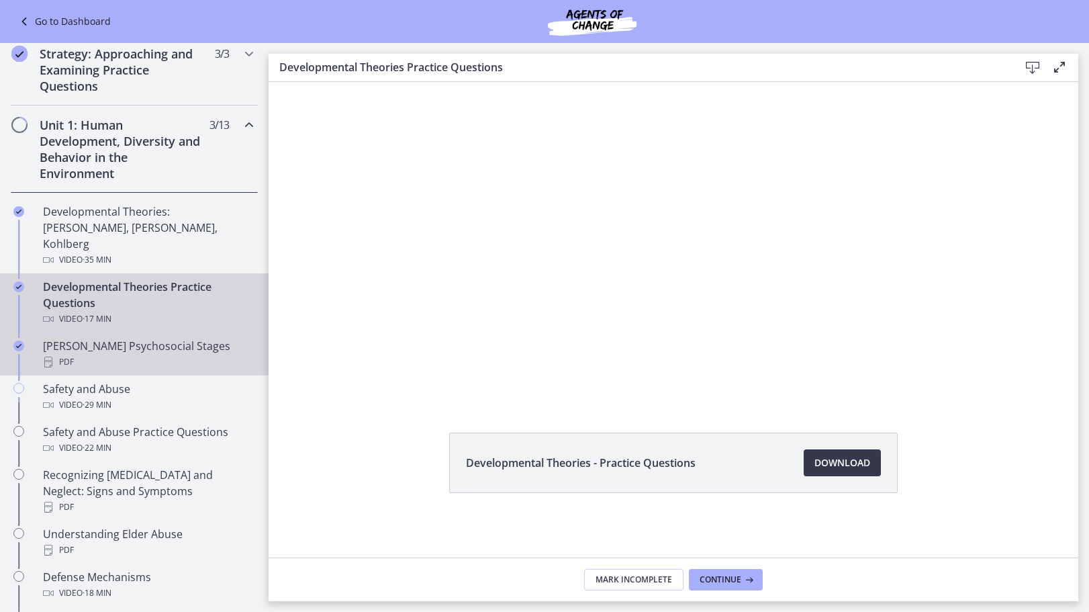
scroll to position [269, 0]
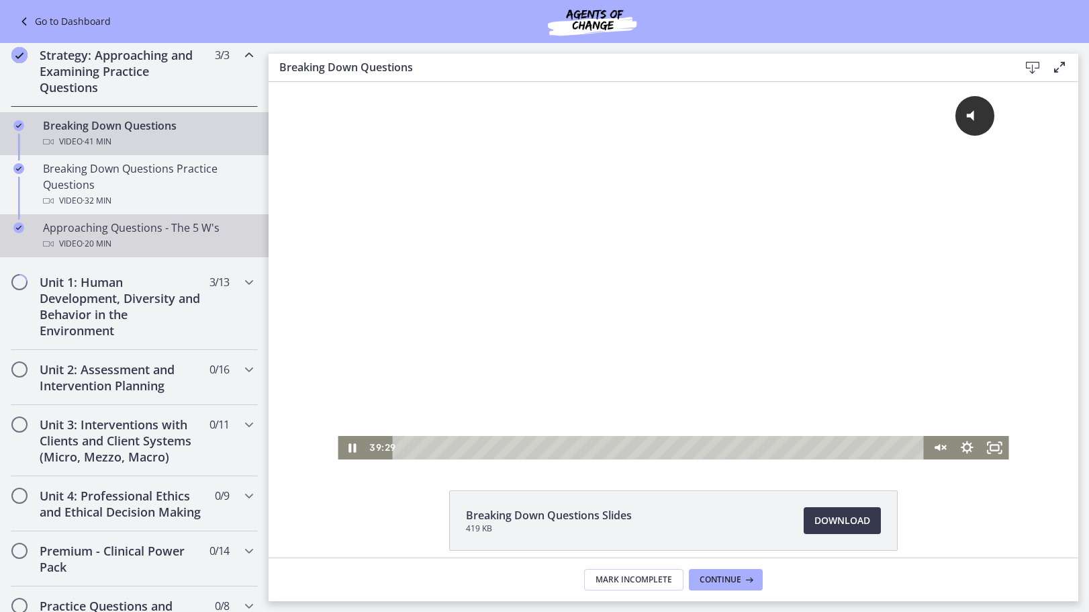
scroll to position [269, 0]
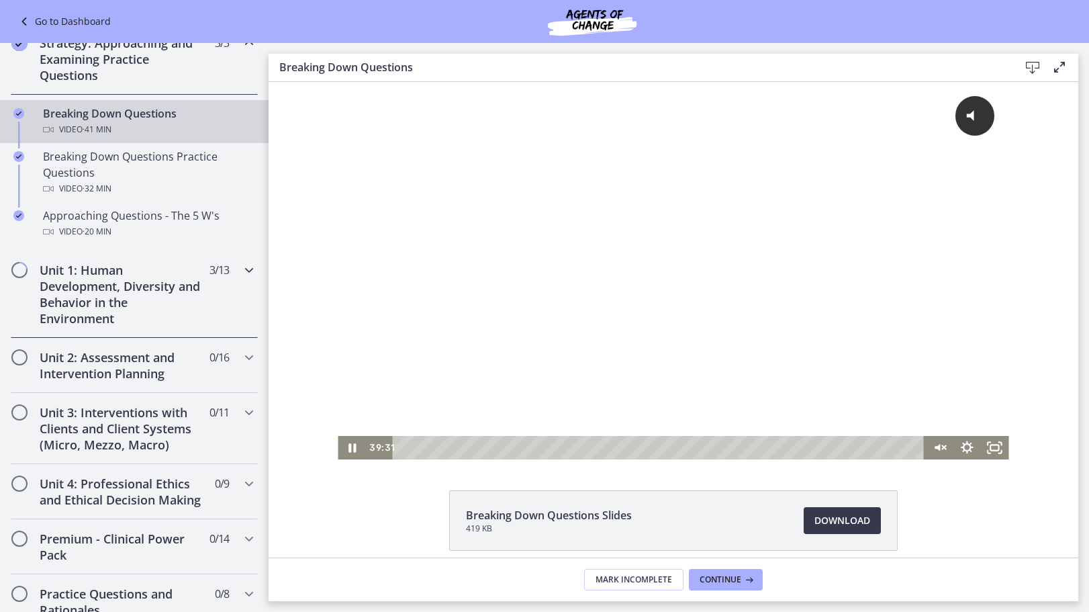
click at [119, 281] on h2 "Unit 1: Human Development, Diversity and Behavior in the Environment" at bounding box center [122, 294] width 164 height 64
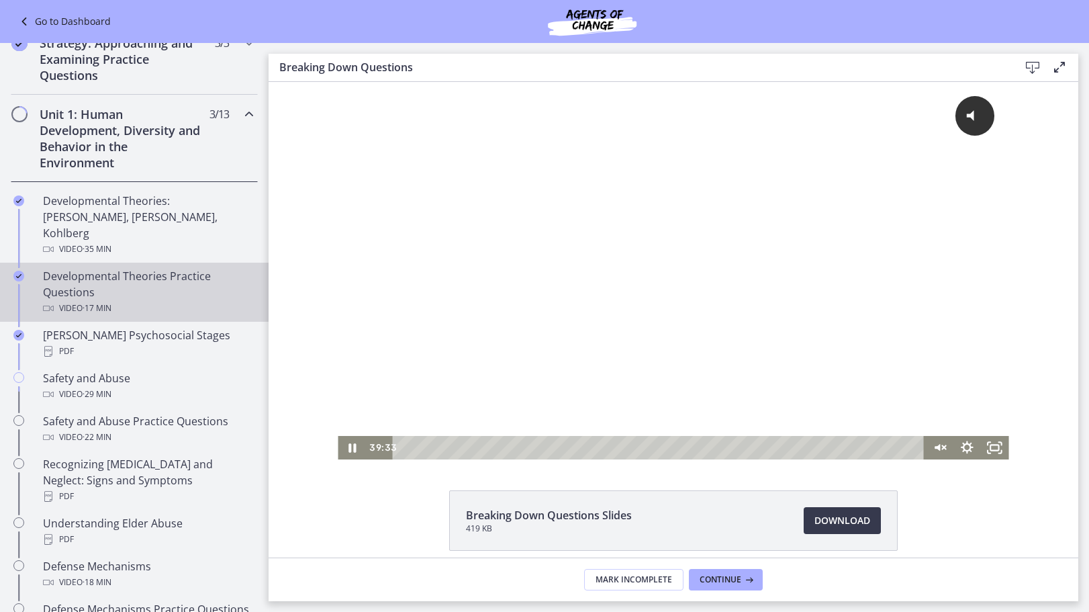
click at [128, 277] on div "Developmental Theories Practice Questions Video · 17 min" at bounding box center [147, 292] width 209 height 48
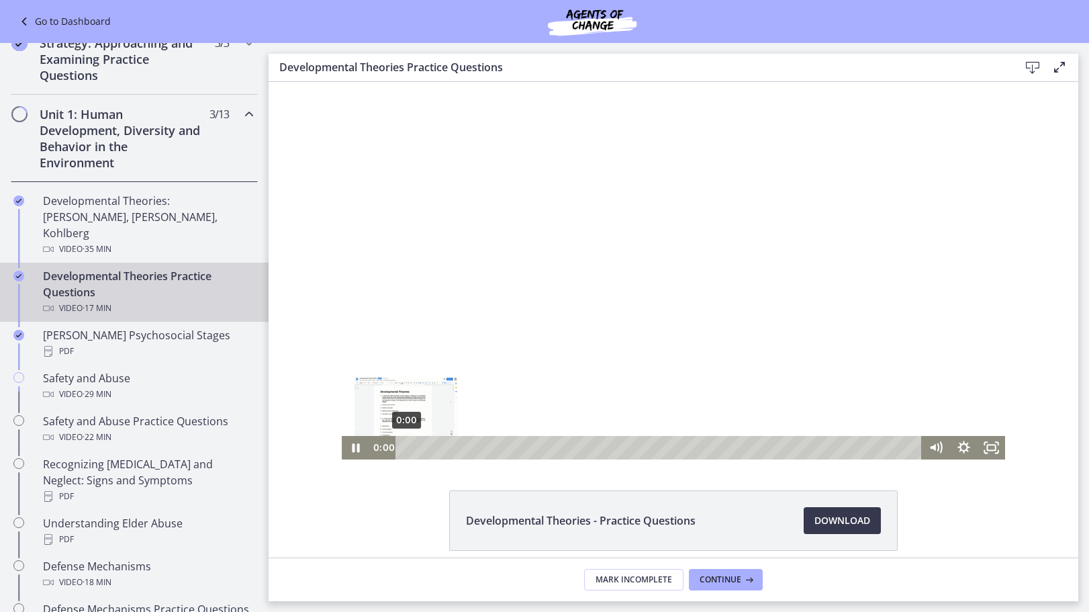
click at [406, 449] on div "0:00" at bounding box center [660, 448] width 509 height 24
click at [718, 318] on div at bounding box center [673, 270] width 663 height 377
click at [716, 318] on div at bounding box center [673, 270] width 663 height 377
drag, startPoint x: 702, startPoint y: 293, endPoint x: 688, endPoint y: 271, distance: 26.6
click at [704, 293] on div at bounding box center [673, 270] width 663 height 377
